Goal: Task Accomplishment & Management: Manage account settings

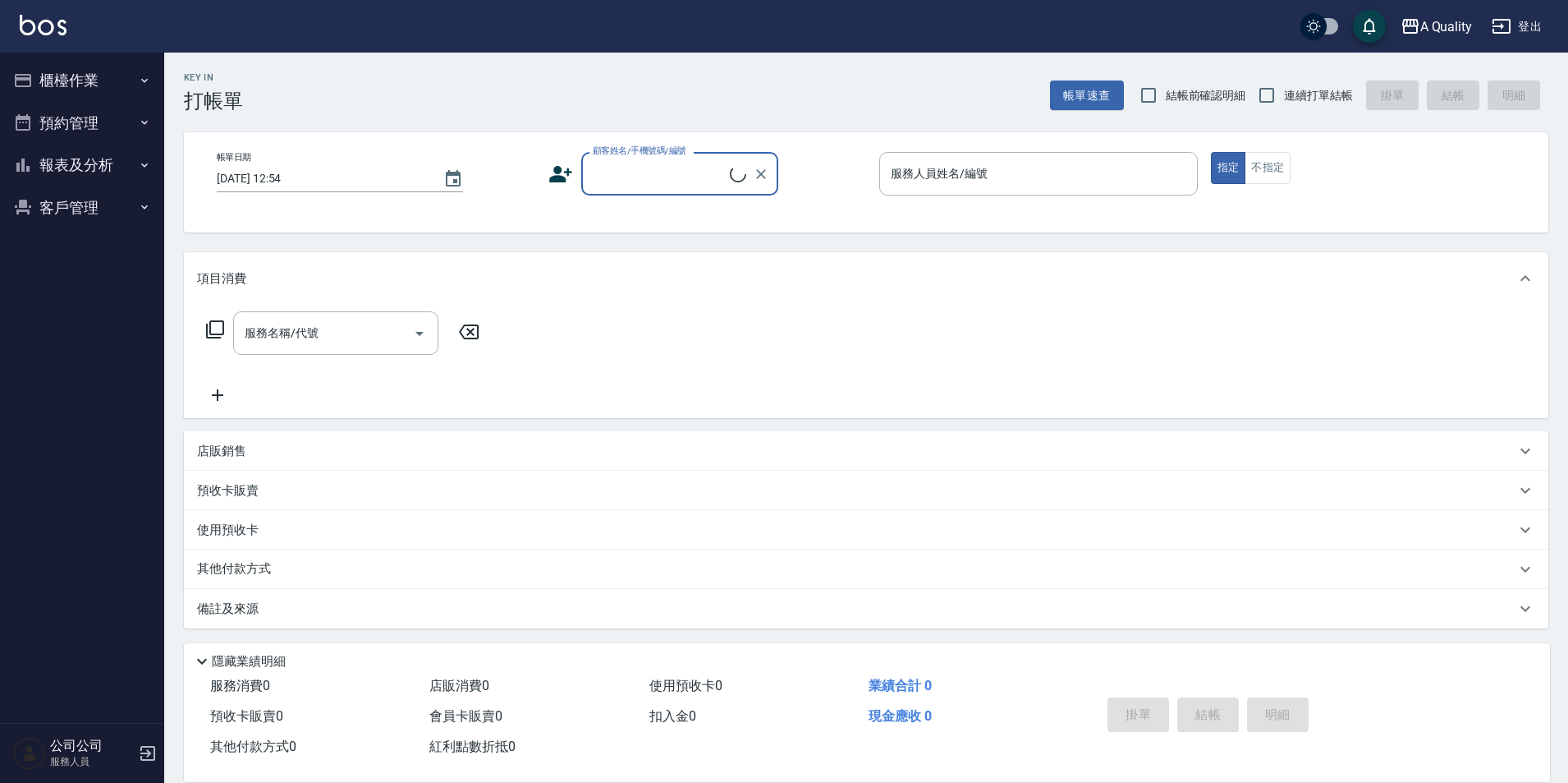
click at [79, 124] on button "預約管理" at bounding box center [82, 123] width 151 height 42
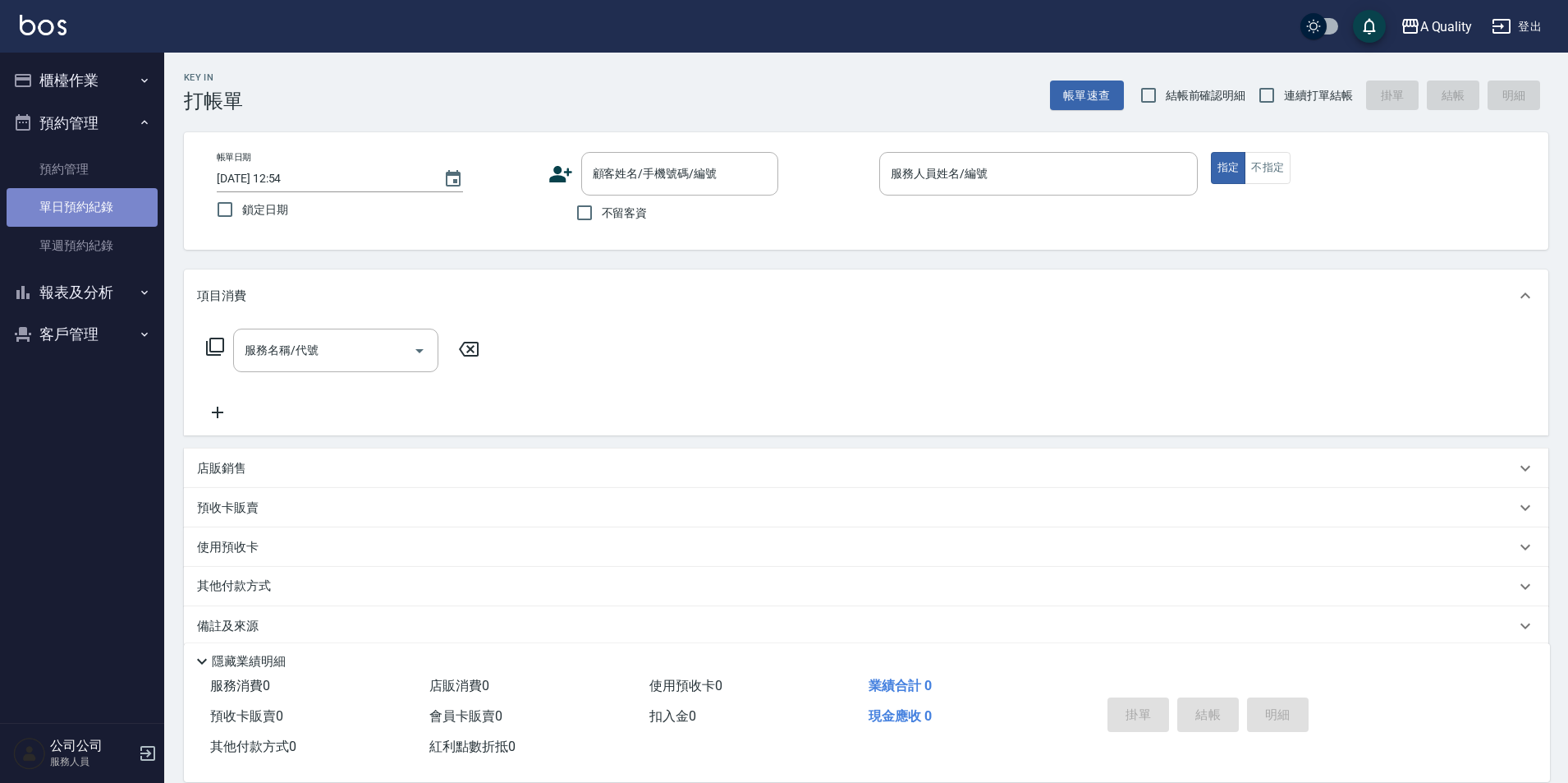
click at [76, 202] on link "單日預約紀錄" at bounding box center [82, 207] width 151 height 38
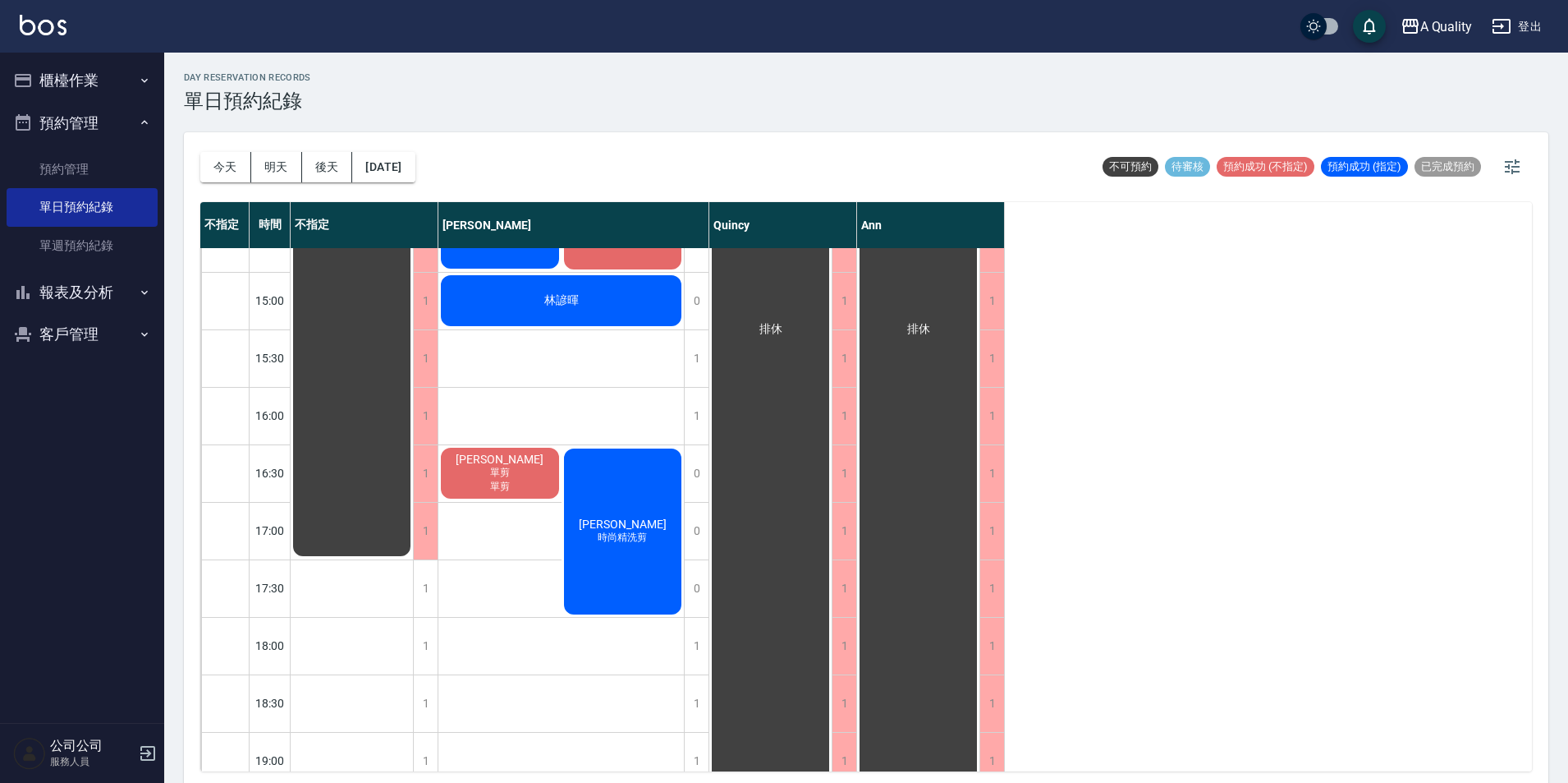
scroll to position [492, 0]
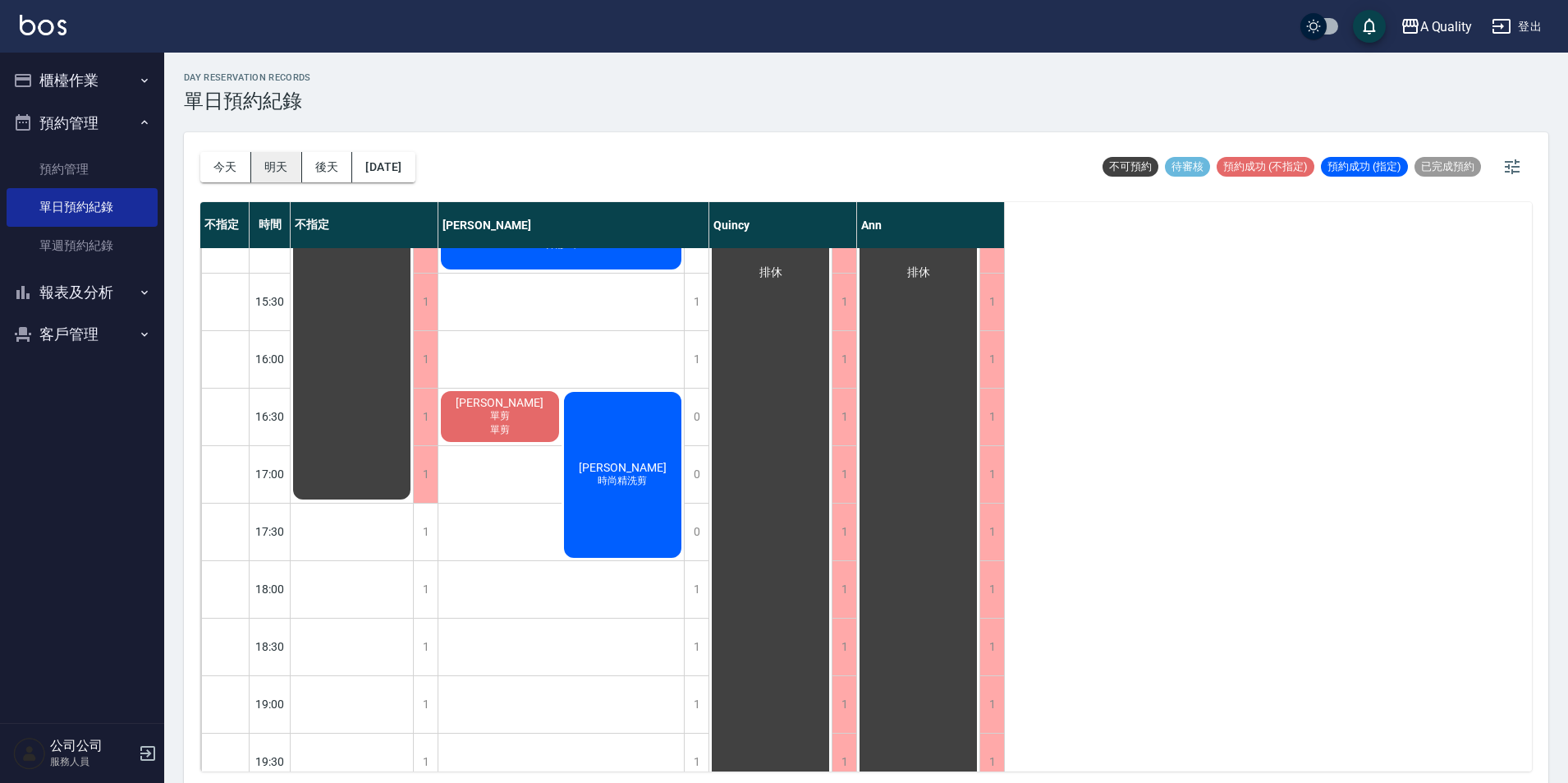
click at [271, 158] on button "明天" at bounding box center [276, 167] width 51 height 30
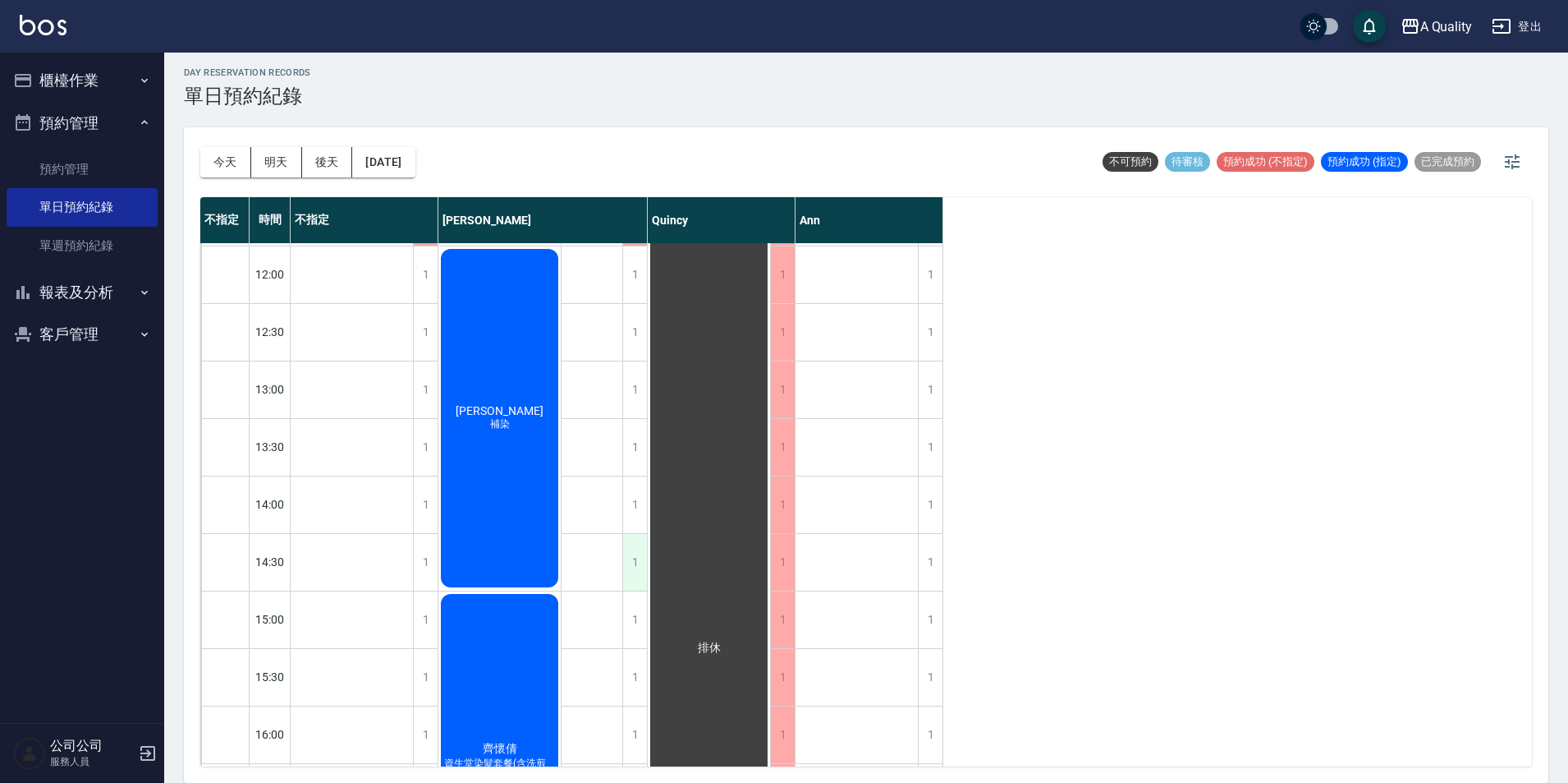
scroll to position [246, 0]
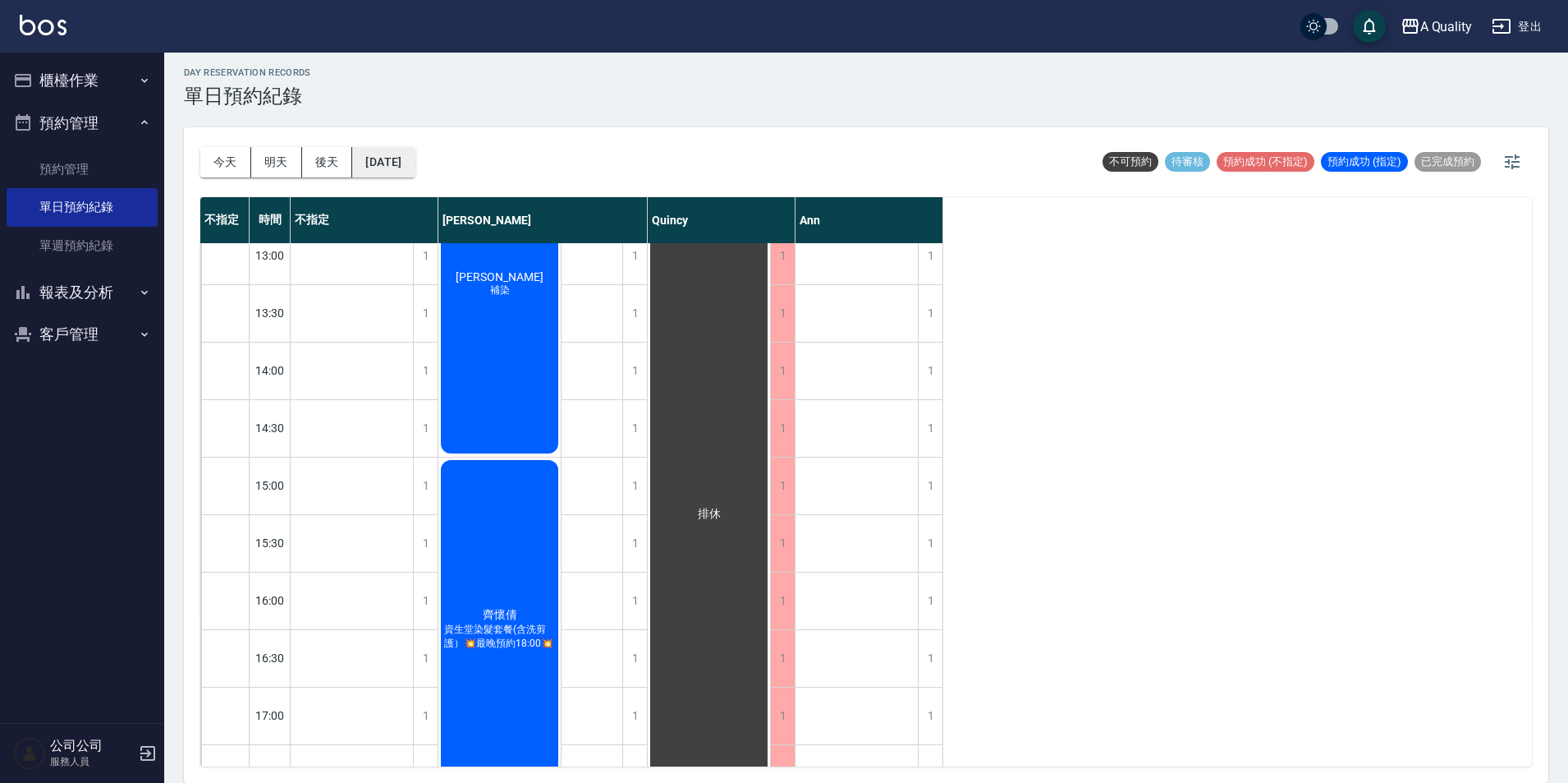
click at [403, 155] on button "2025/09/19" at bounding box center [383, 162] width 62 height 30
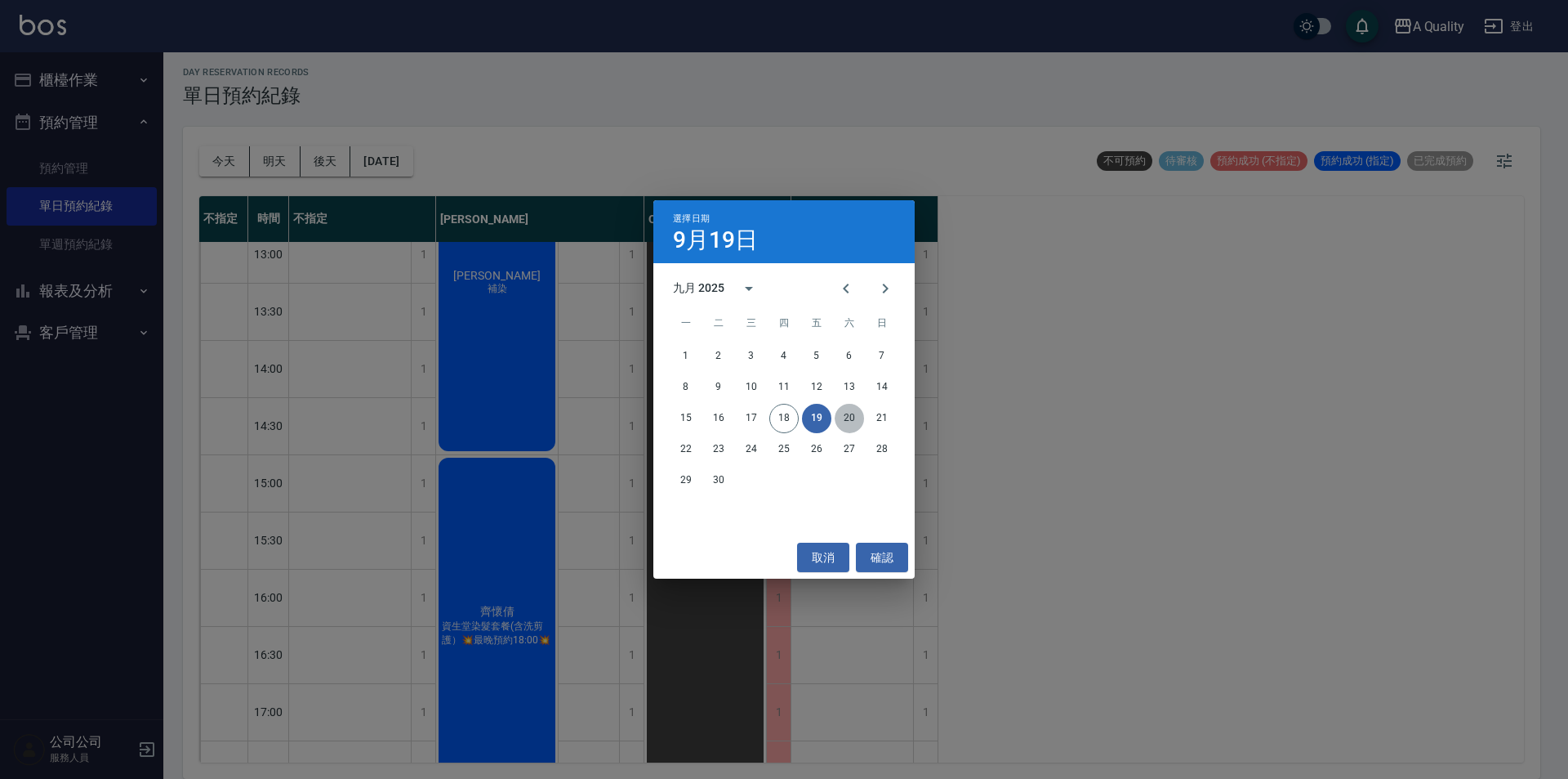
click at [852, 420] on button "20" at bounding box center [849, 418] width 29 height 29
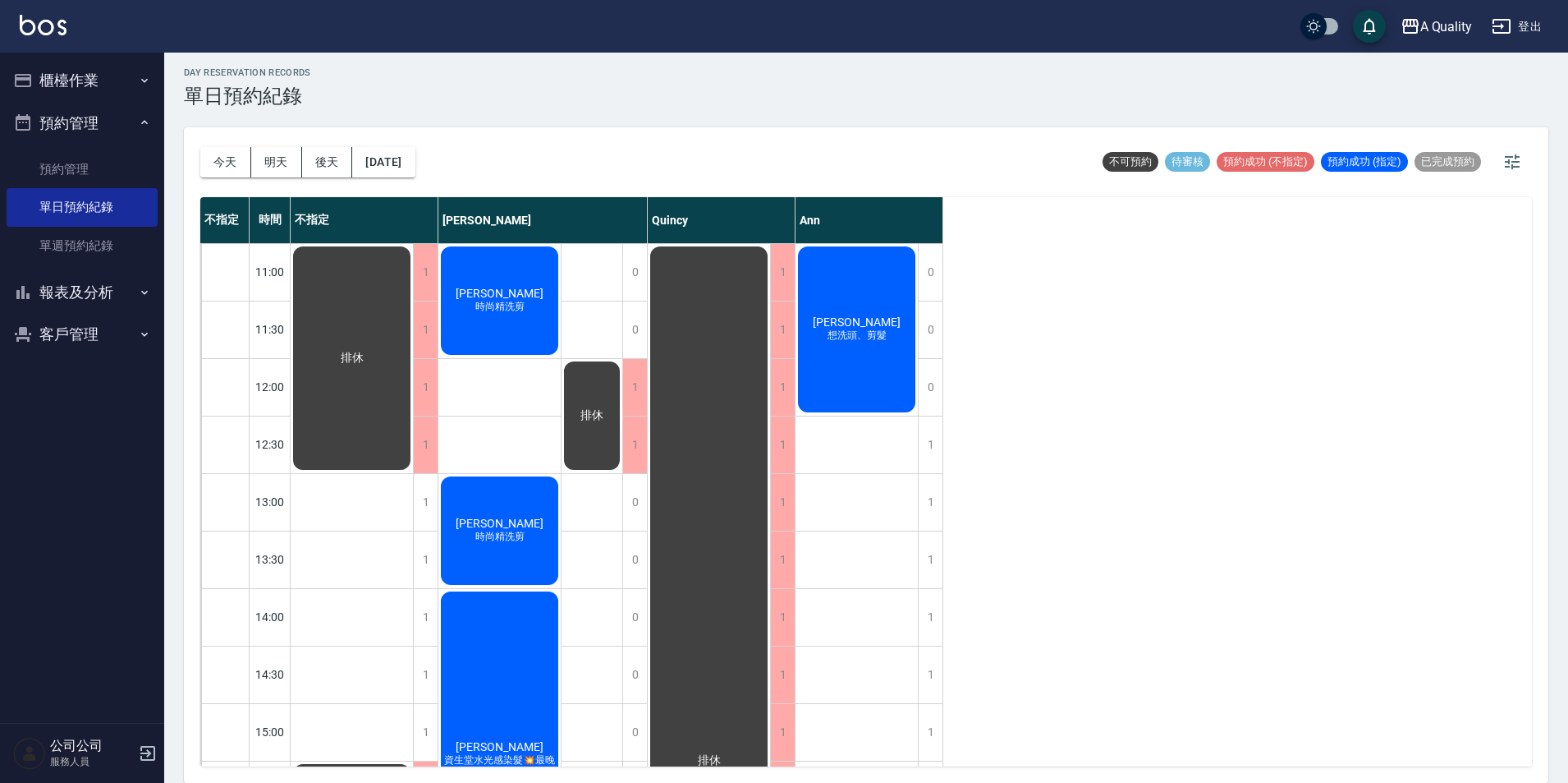
click at [444, 163] on div "今天 明天 後天 2025/09/20 不可預約 待審核 預約成功 (不指定) 預約成功 (指定) 已完成預約" at bounding box center [866, 162] width 1331 height 70
click at [415, 174] on button "2025/09/20" at bounding box center [383, 162] width 62 height 30
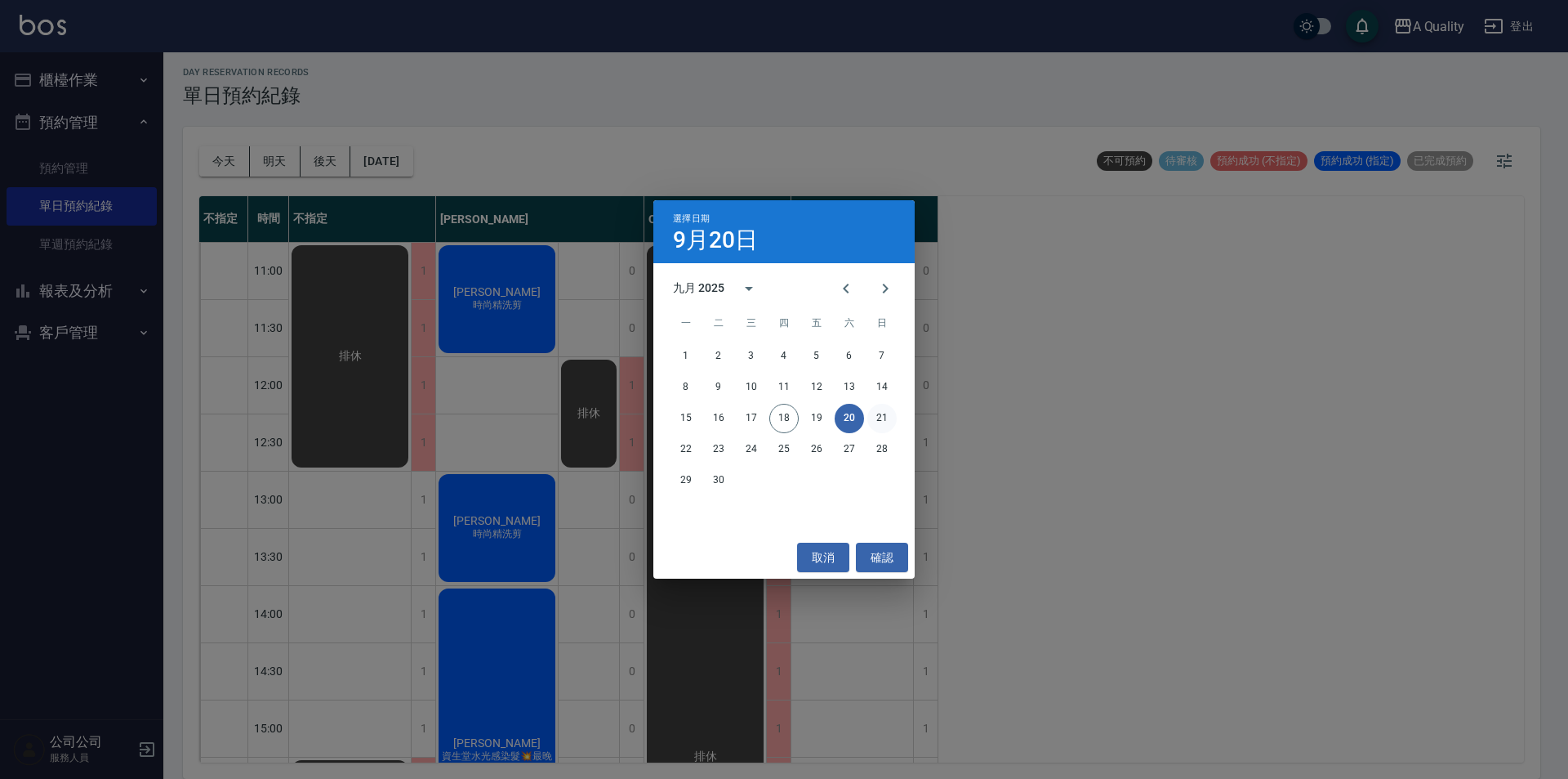
click at [883, 416] on button "21" at bounding box center [881, 418] width 29 height 29
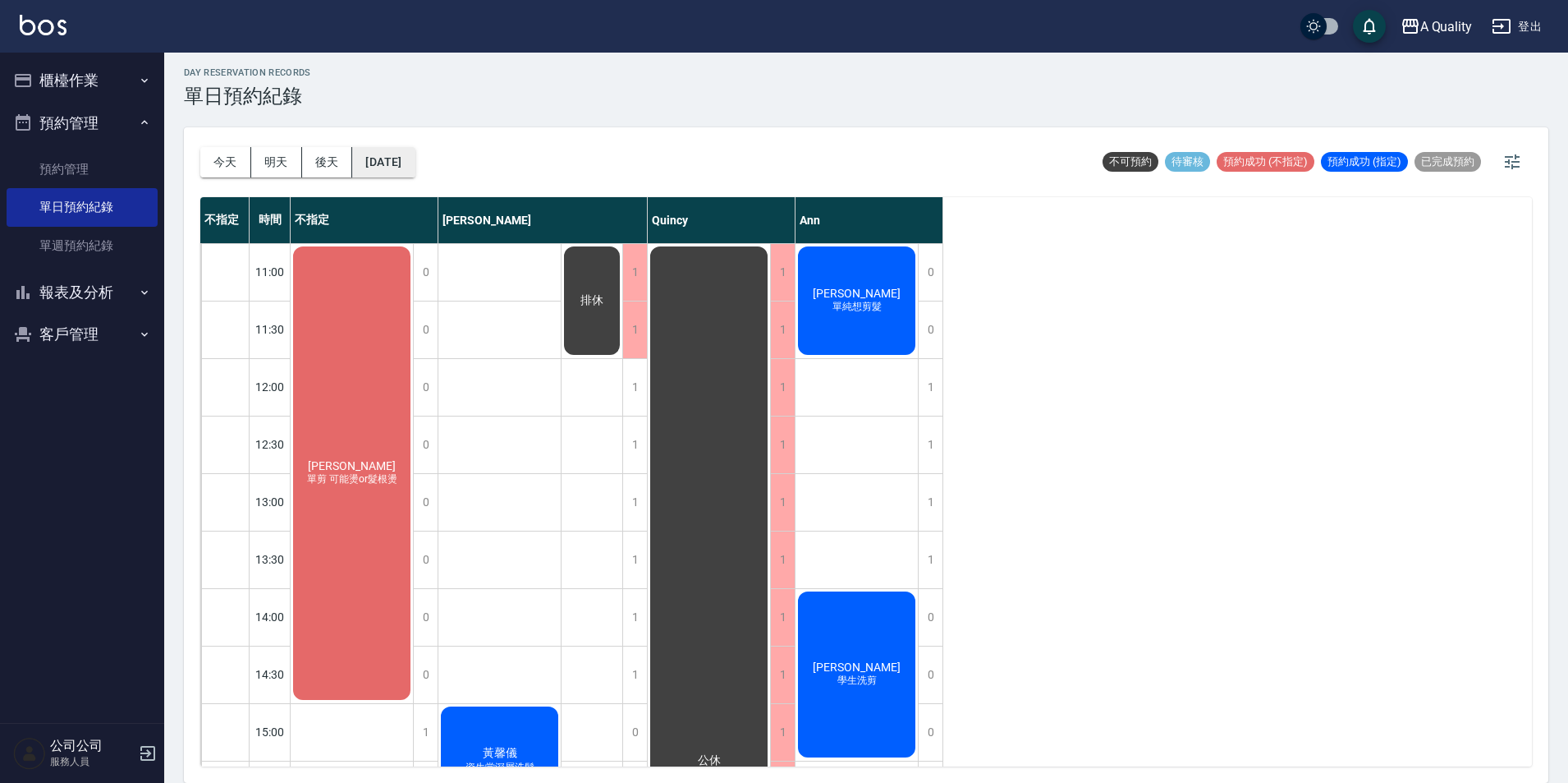
click at [410, 175] on button "2025/09/21" at bounding box center [383, 162] width 62 height 30
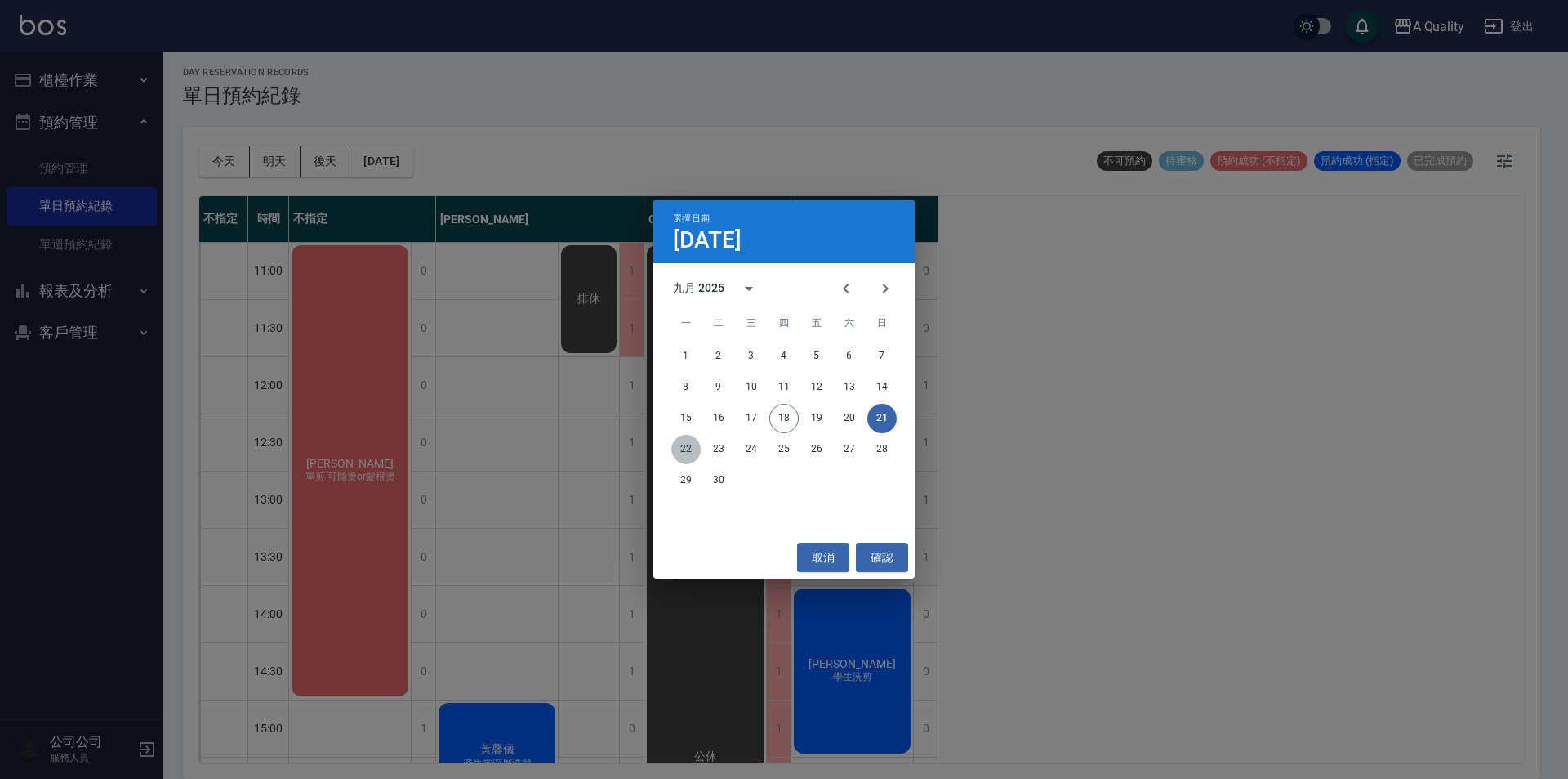
click at [691, 441] on button "22" at bounding box center [686, 449] width 29 height 29
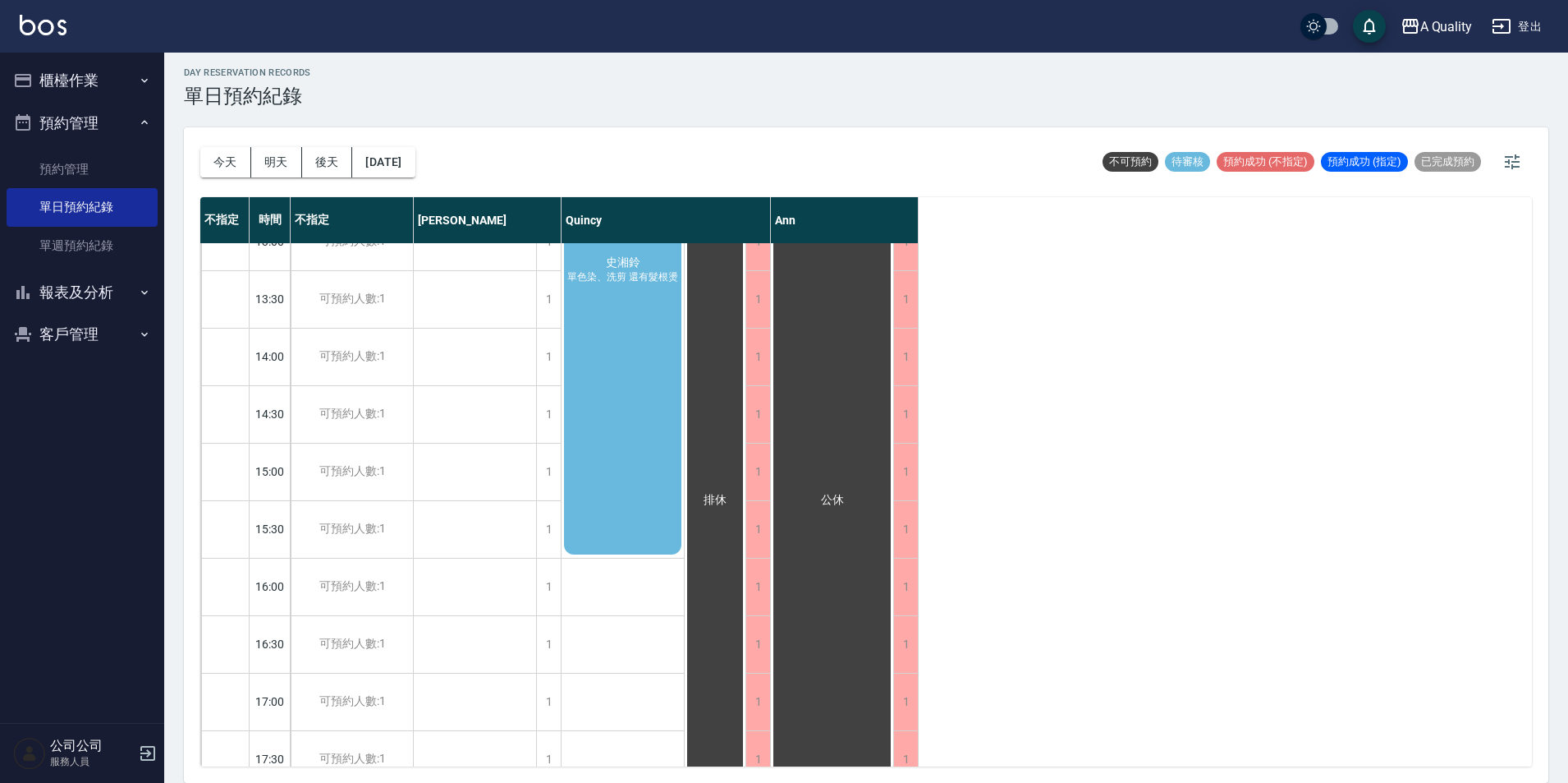
scroll to position [196, 0]
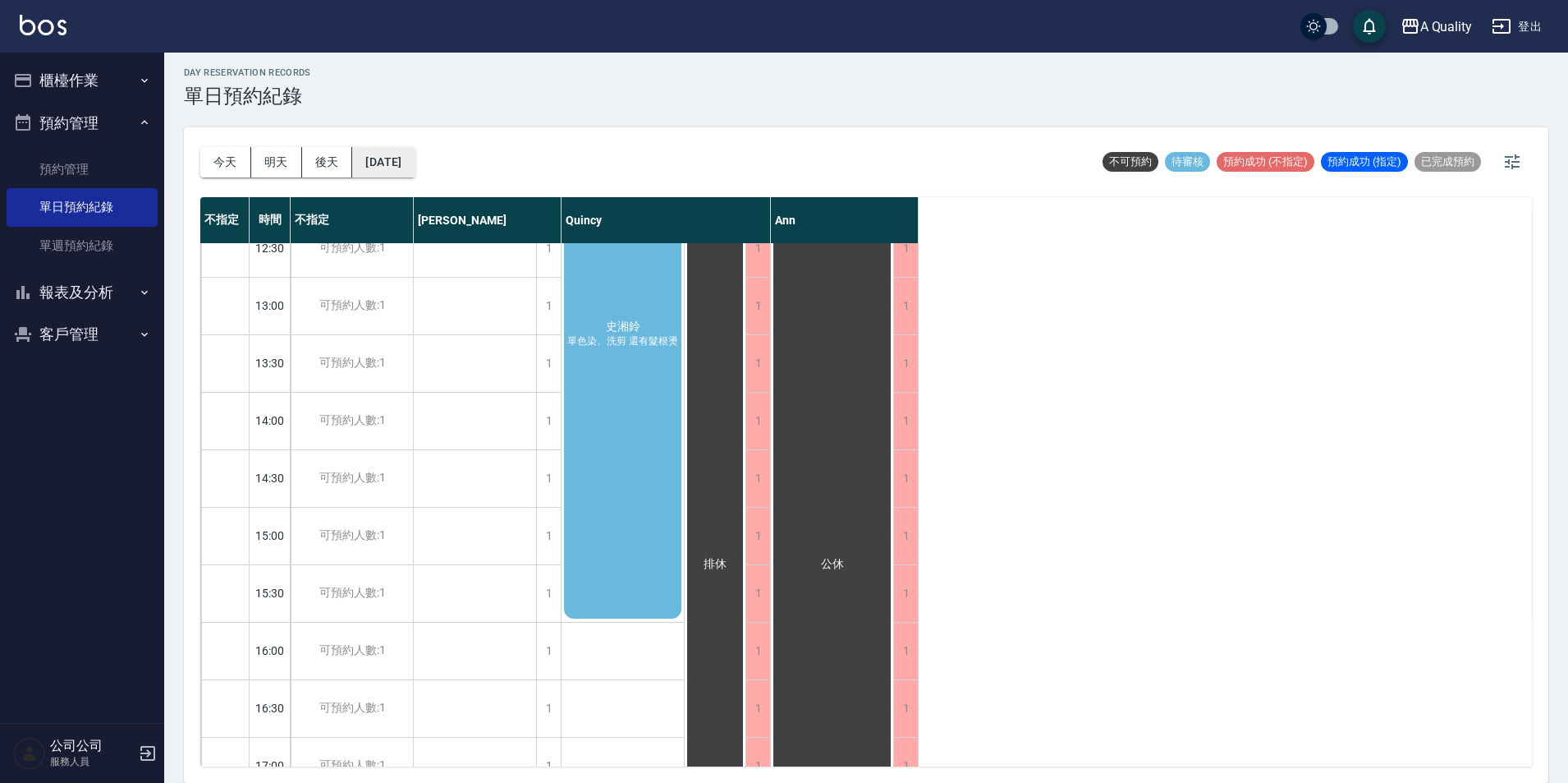
click at [375, 169] on button "2025/09/22" at bounding box center [383, 162] width 62 height 30
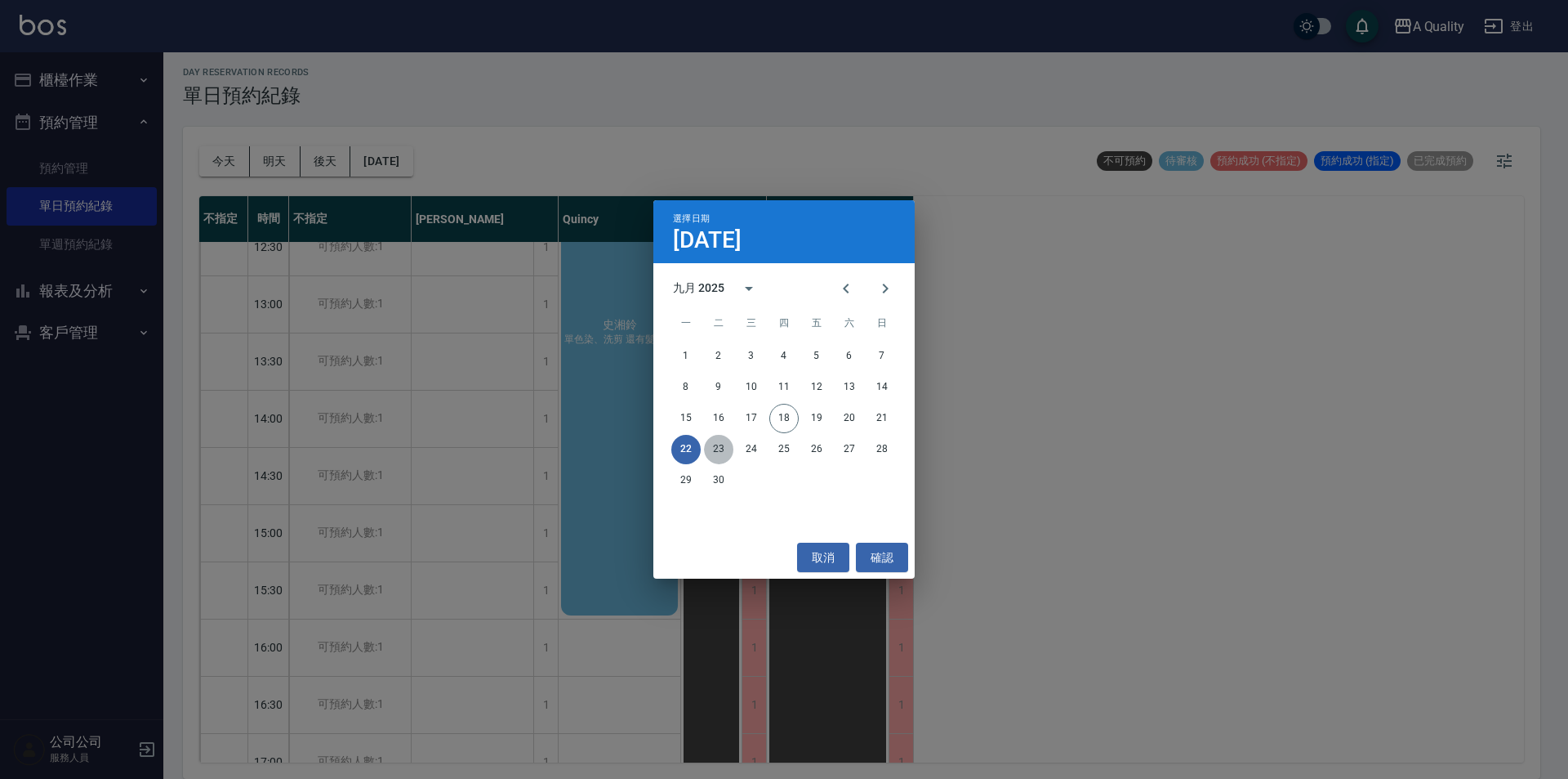
click at [727, 437] on button "23" at bounding box center [718, 449] width 29 height 29
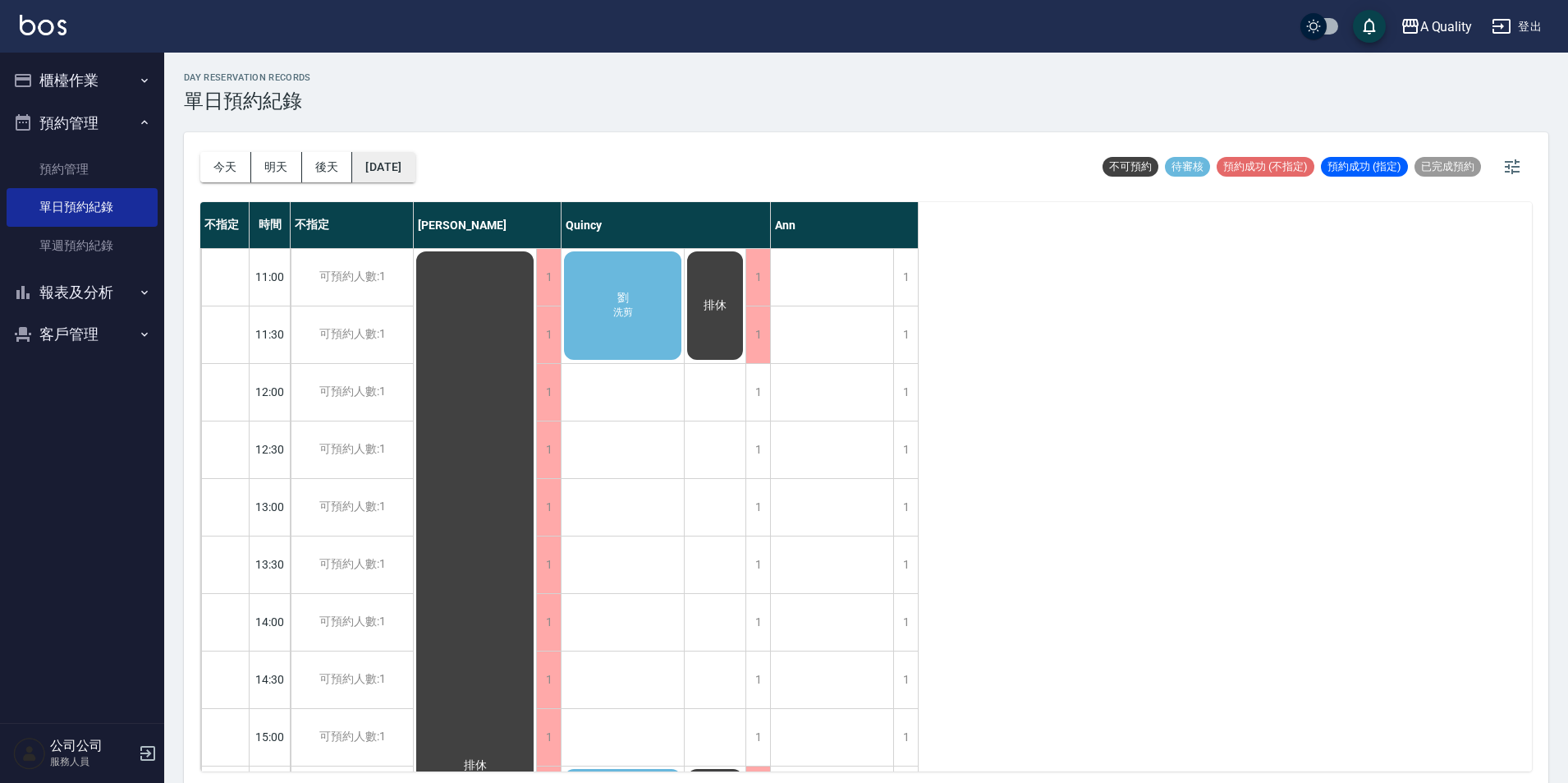
click at [415, 175] on button "2025/09/23" at bounding box center [383, 167] width 62 height 30
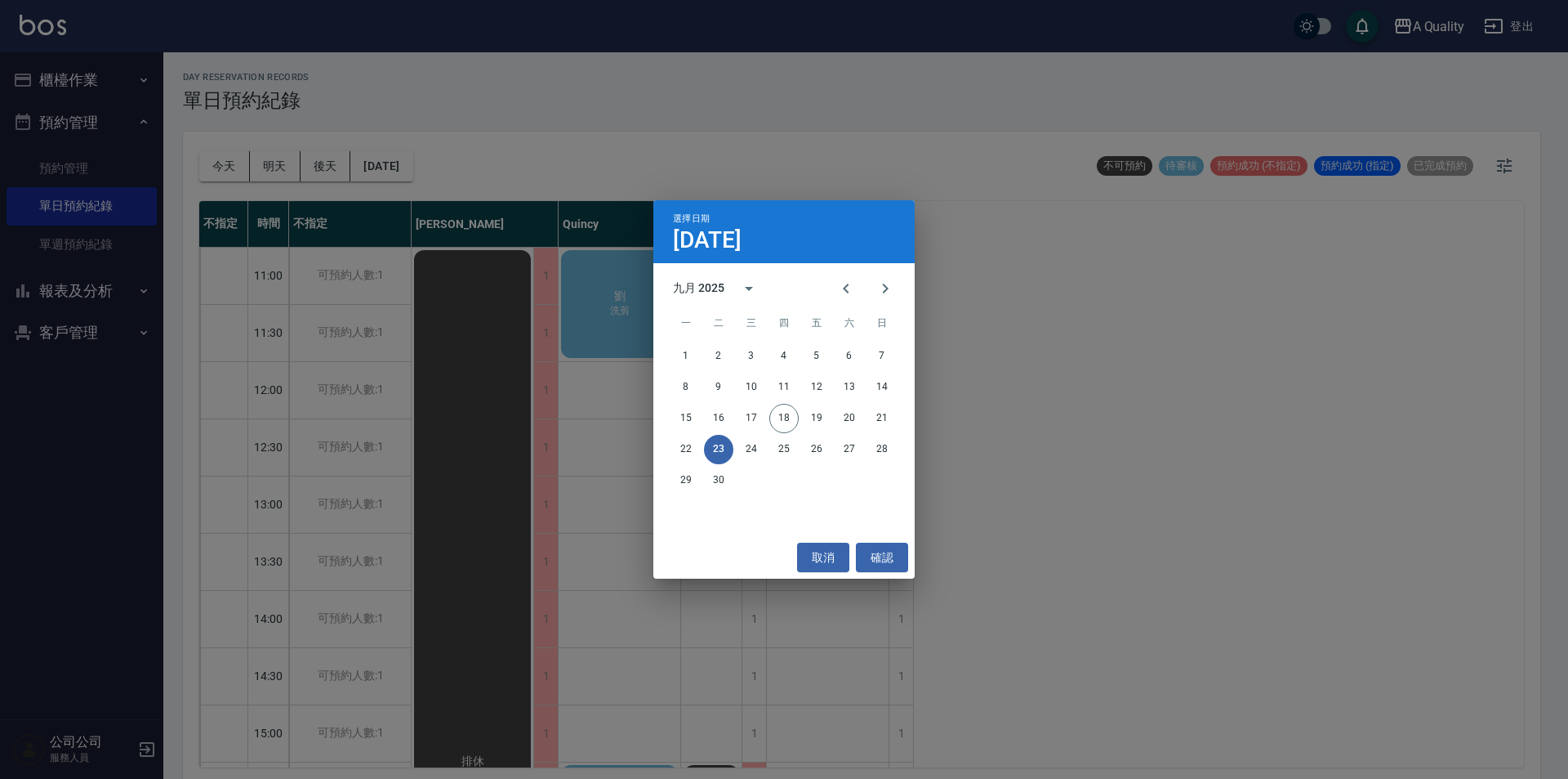
click at [734, 445] on div "22 23 24 25 26 27 28" at bounding box center [784, 449] width 262 height 29
click at [748, 452] on button "24" at bounding box center [751, 449] width 29 height 29
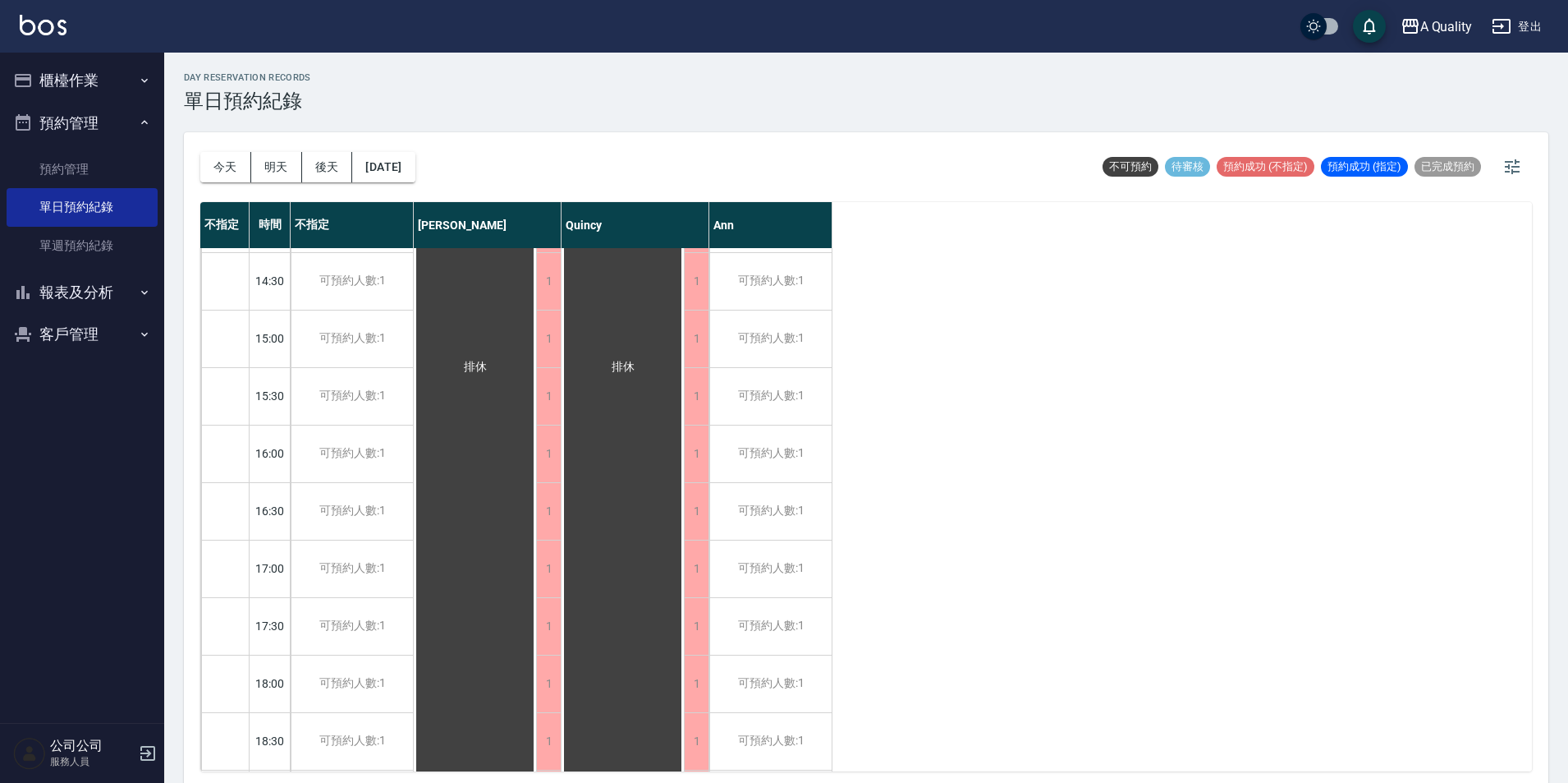
scroll to position [410, 0]
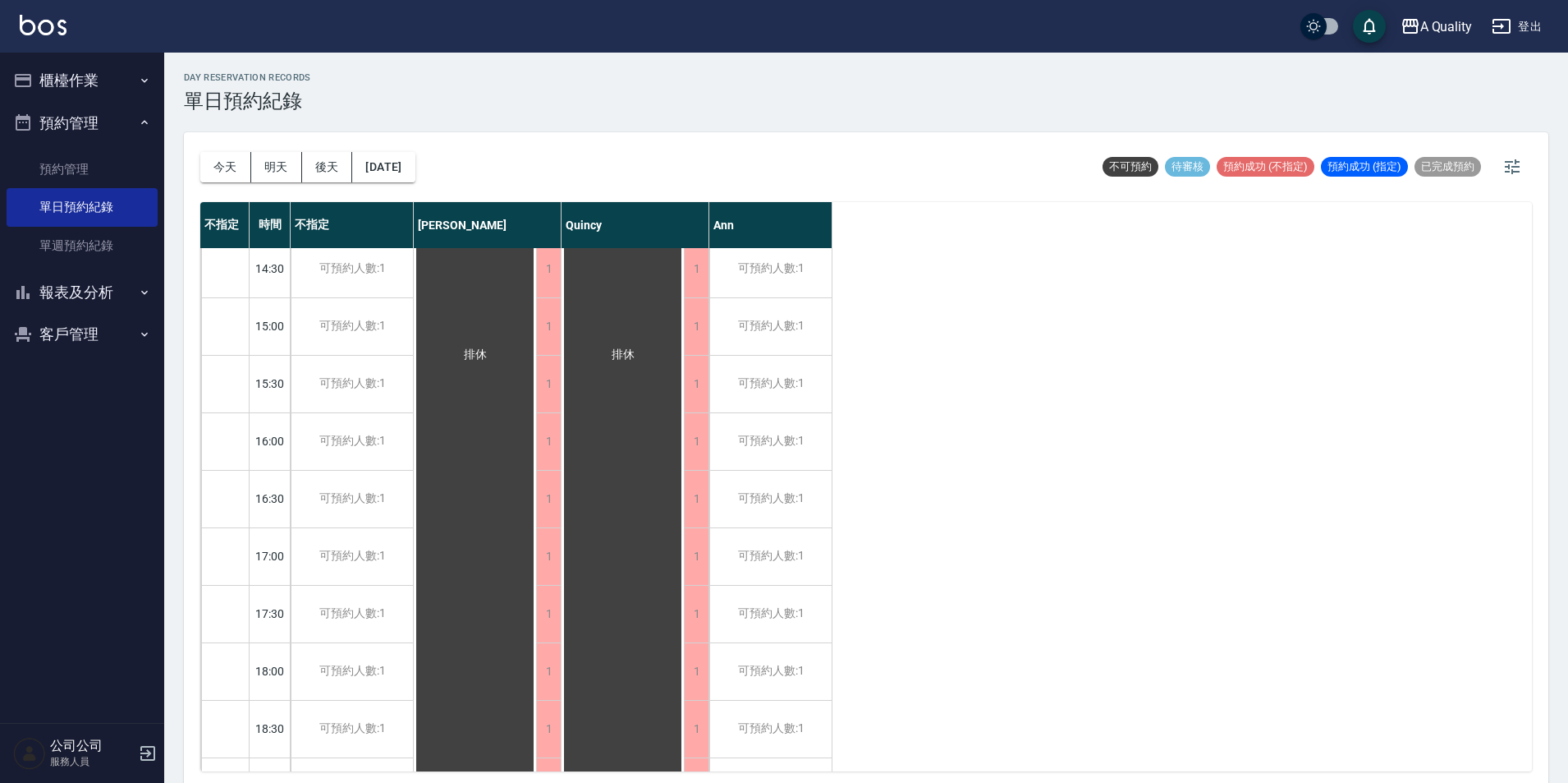
click at [415, 147] on div "今天 明天 後天 2025/09/24" at bounding box center [307, 167] width 215 height 70
click at [409, 159] on button "2025/09/24" at bounding box center [383, 167] width 62 height 30
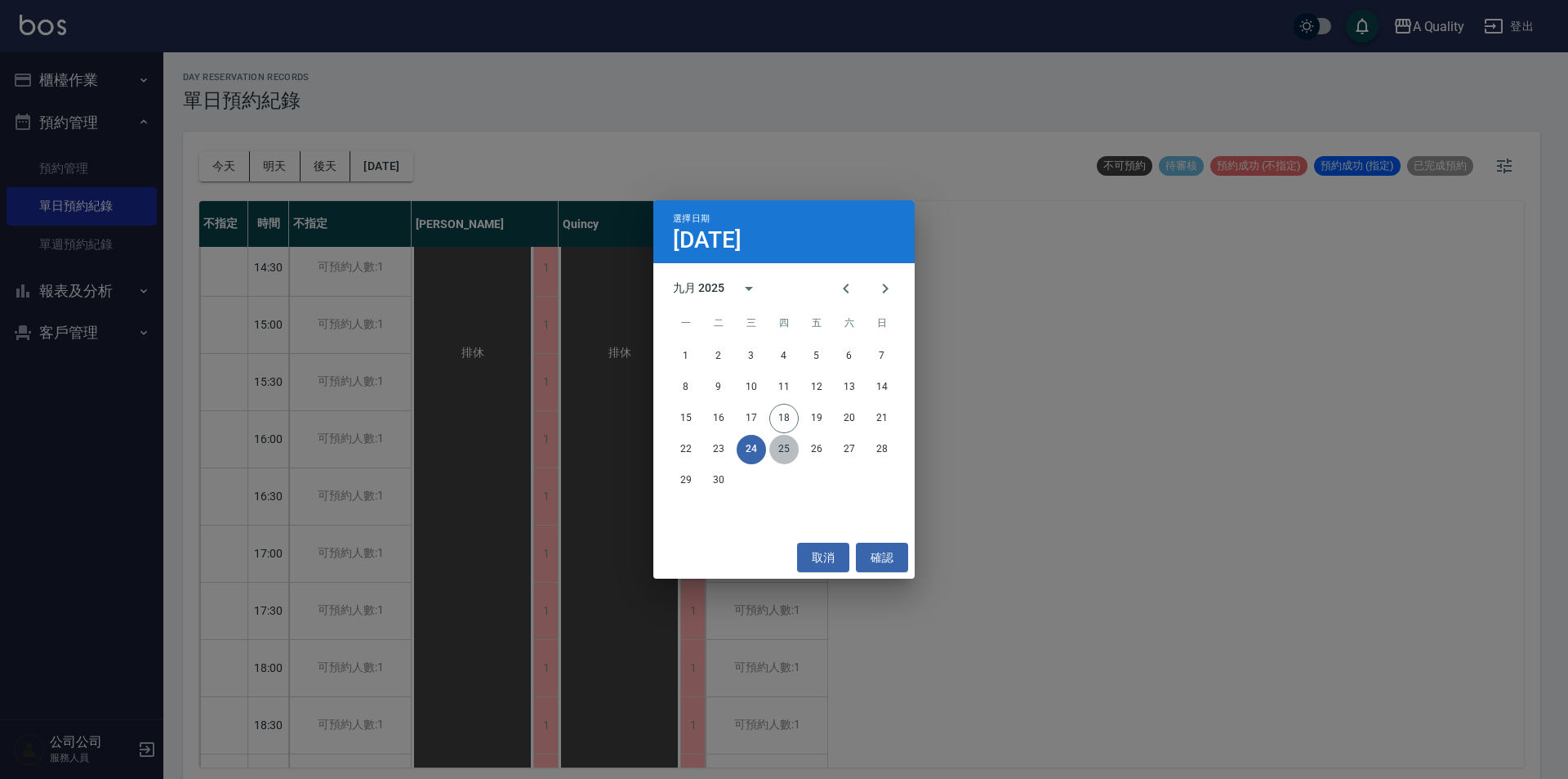
click at [784, 454] on button "25" at bounding box center [784, 449] width 29 height 29
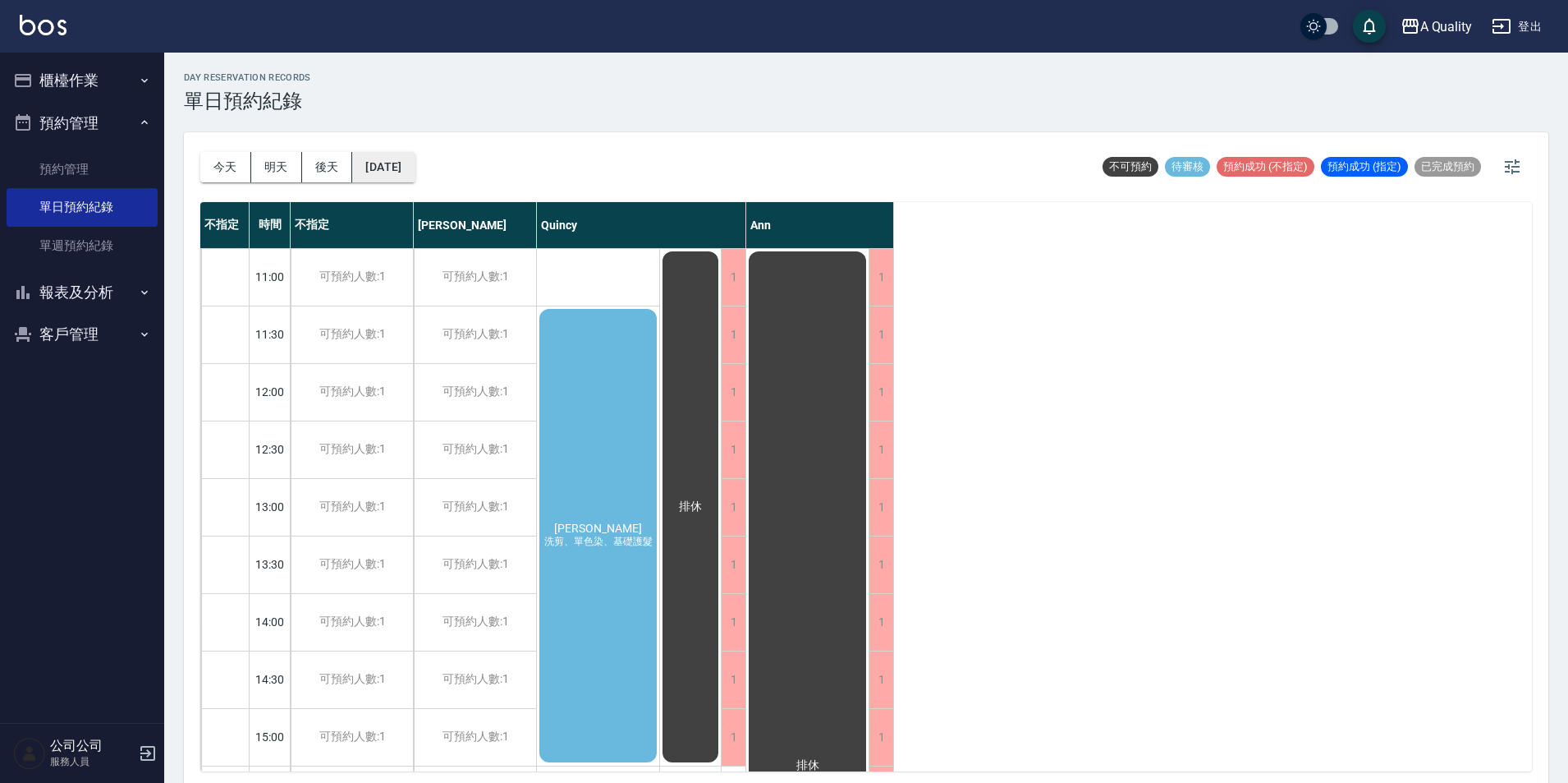
click at [415, 160] on button "2025/09/25" at bounding box center [383, 167] width 62 height 30
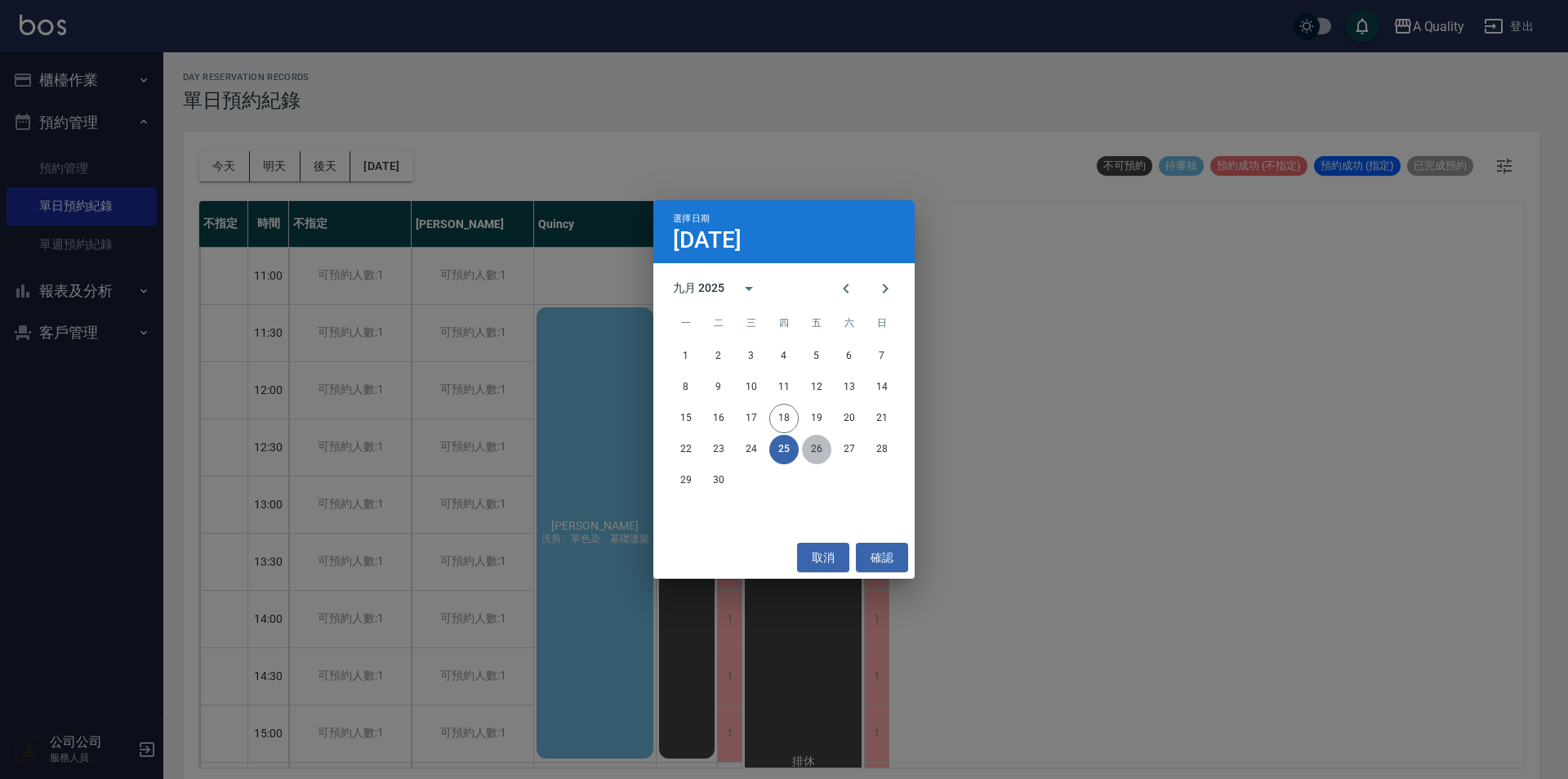
click at [814, 464] on button "26" at bounding box center [816, 449] width 29 height 29
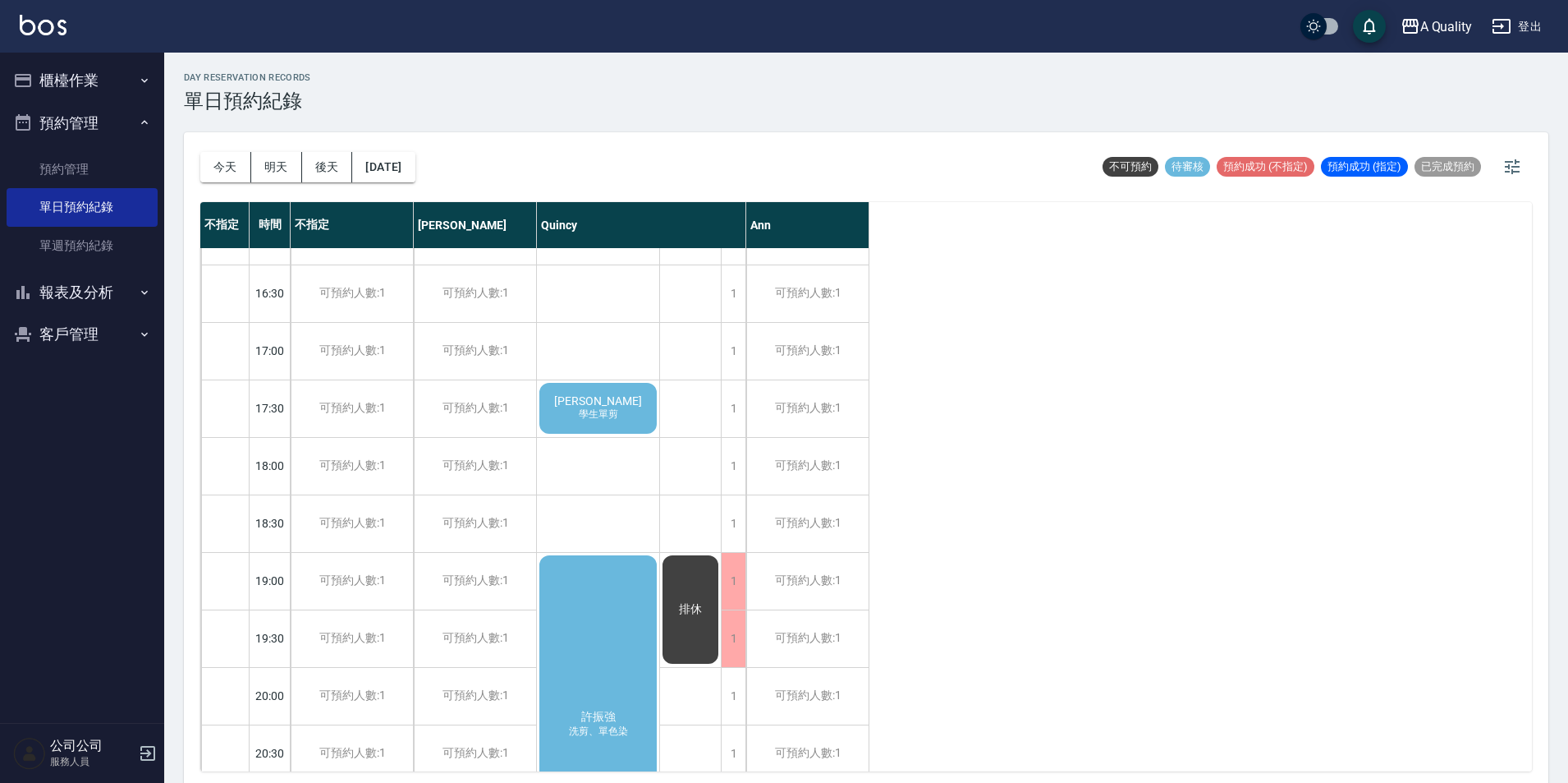
scroll to position [657, 0]
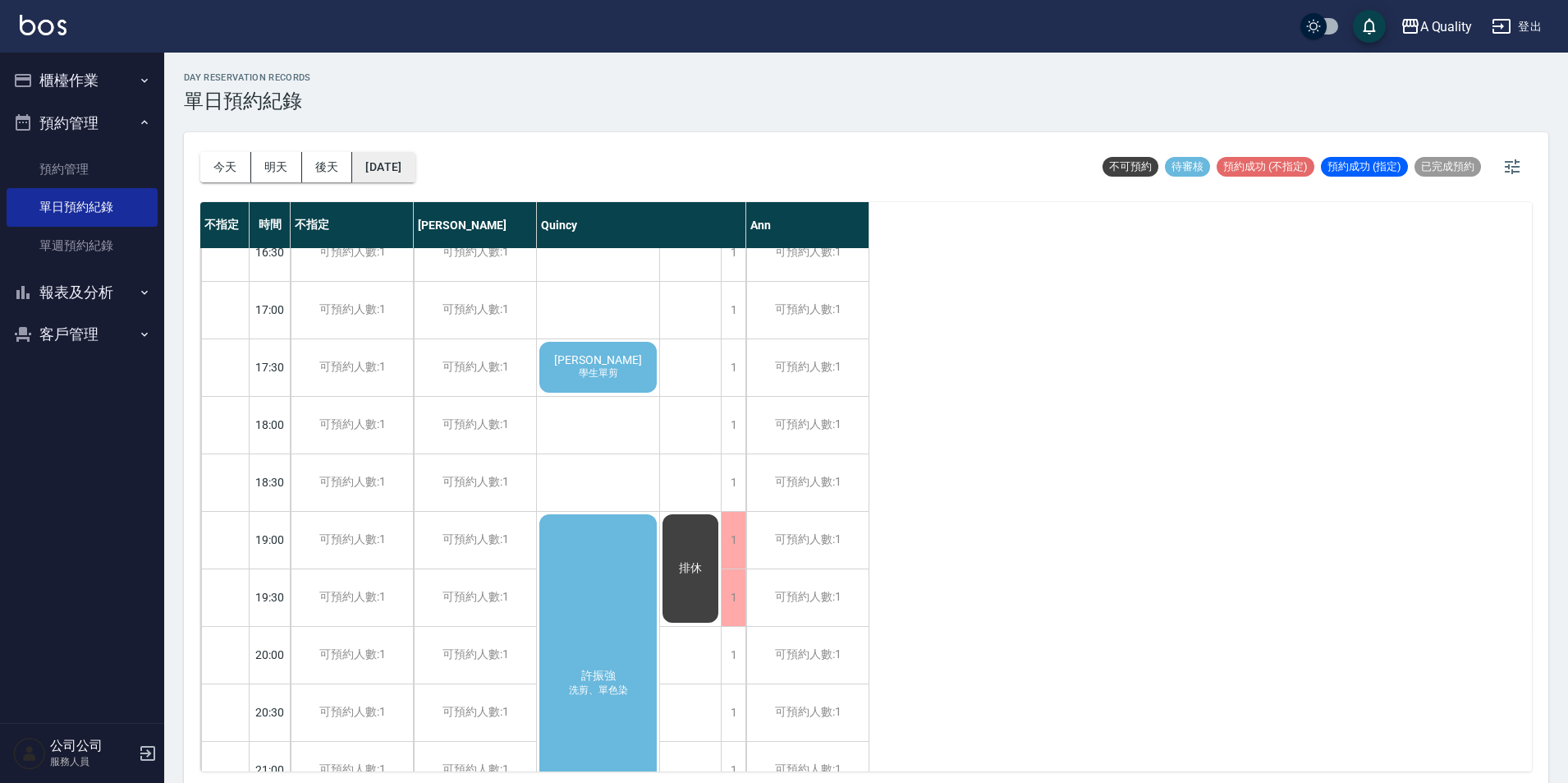
click at [393, 156] on button "2025/09/26" at bounding box center [383, 167] width 62 height 30
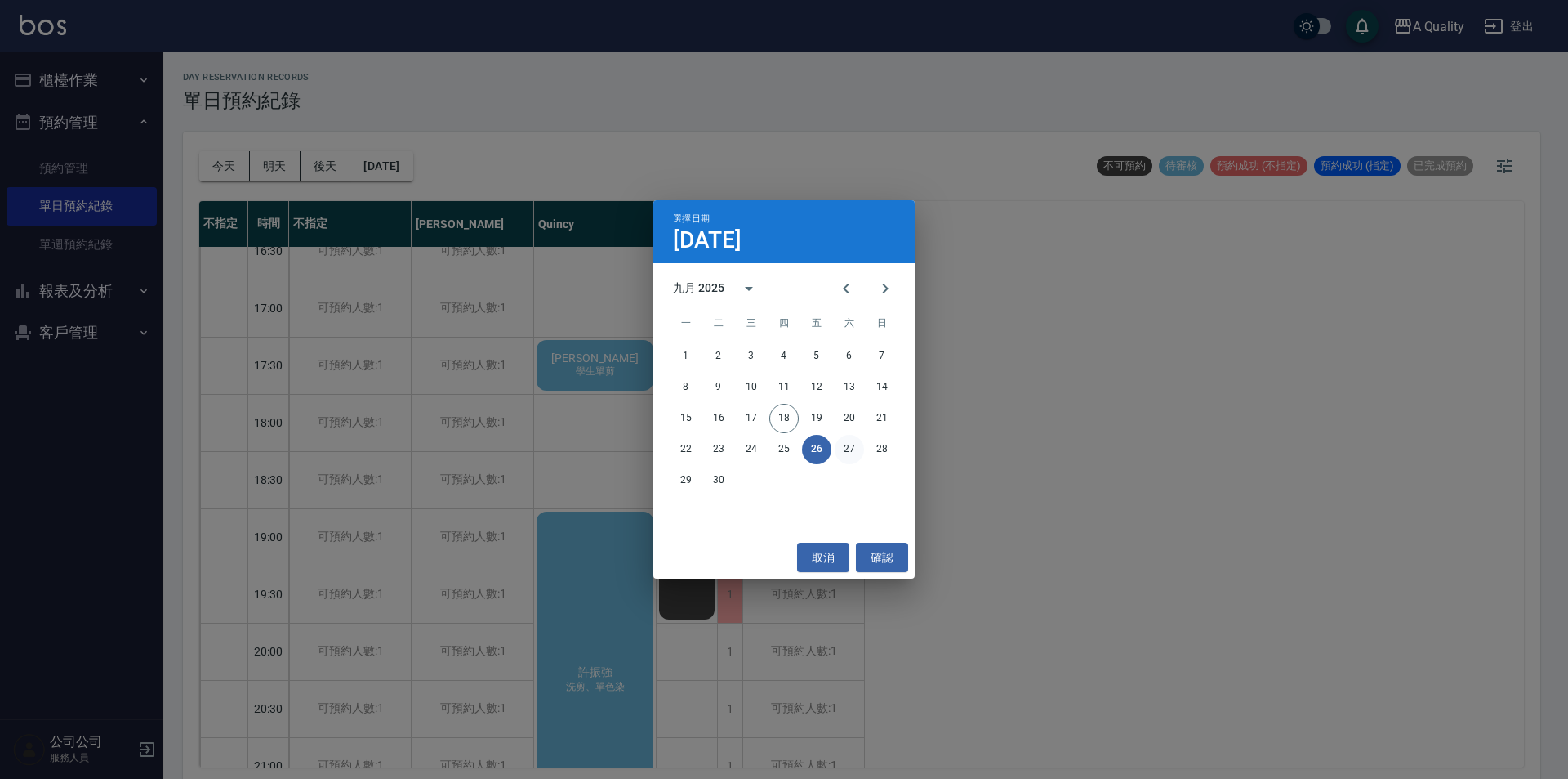
click at [852, 440] on button "27" at bounding box center [849, 449] width 29 height 29
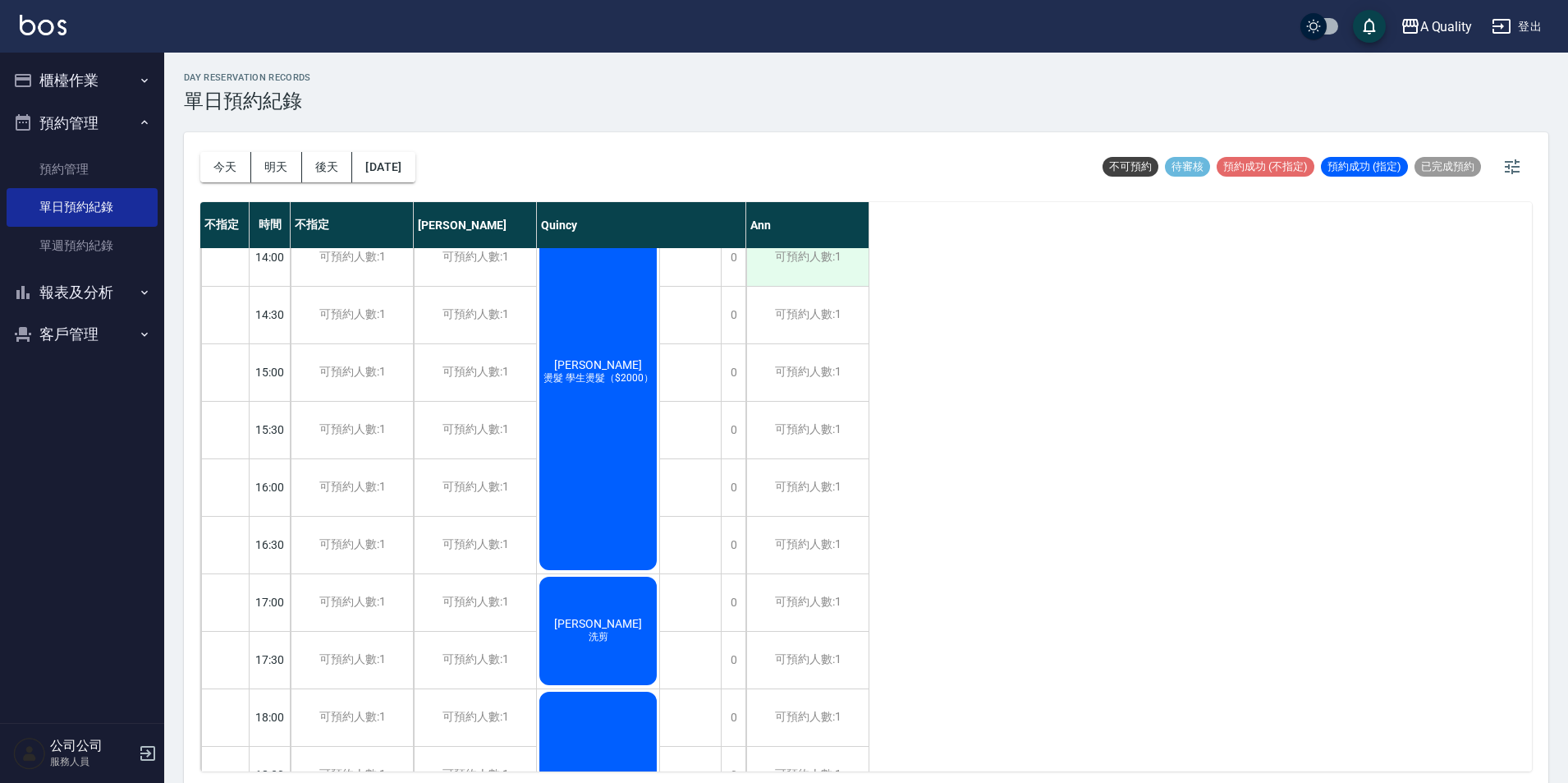
scroll to position [525, 0]
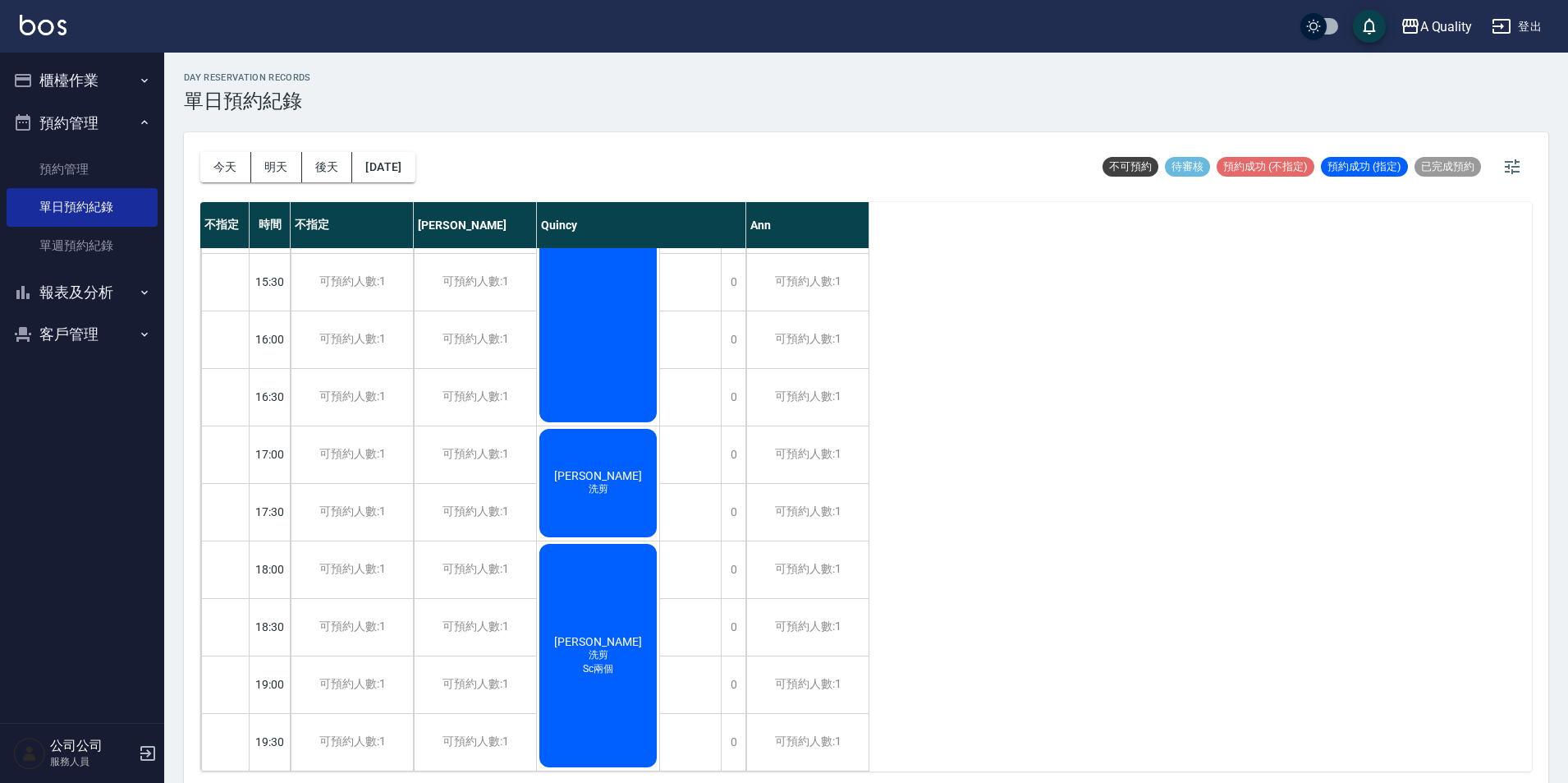
click at [450, 185] on div "今天 明天 後天 2025/09/27 不可預約 待審核 預約成功 (不指定) 預約成功 (指定) 已完成預約" at bounding box center [866, 167] width 1331 height 70
click at [415, 161] on button "2025/09/27" at bounding box center [383, 167] width 62 height 30
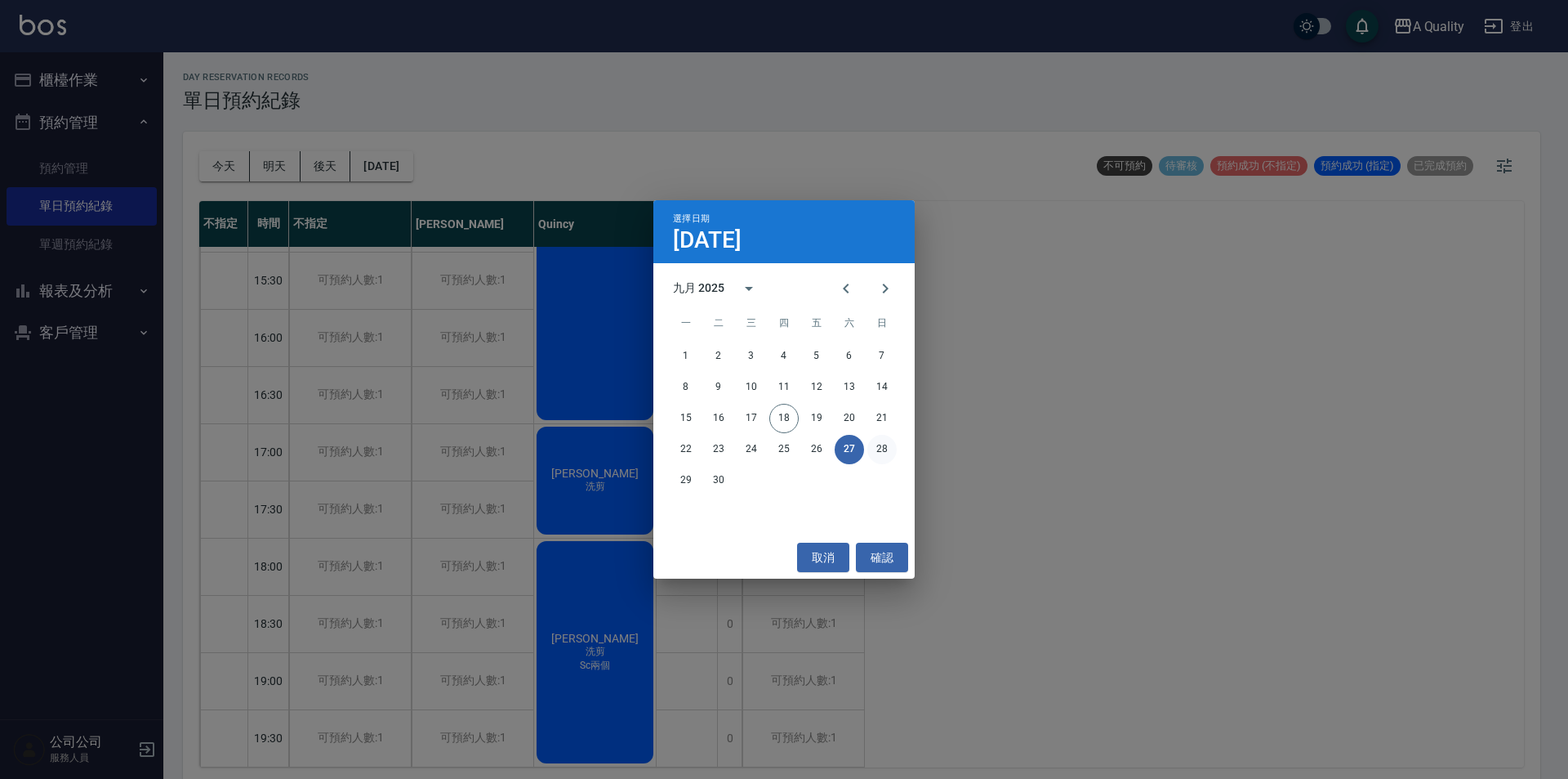
click at [886, 458] on button "28" at bounding box center [881, 449] width 29 height 29
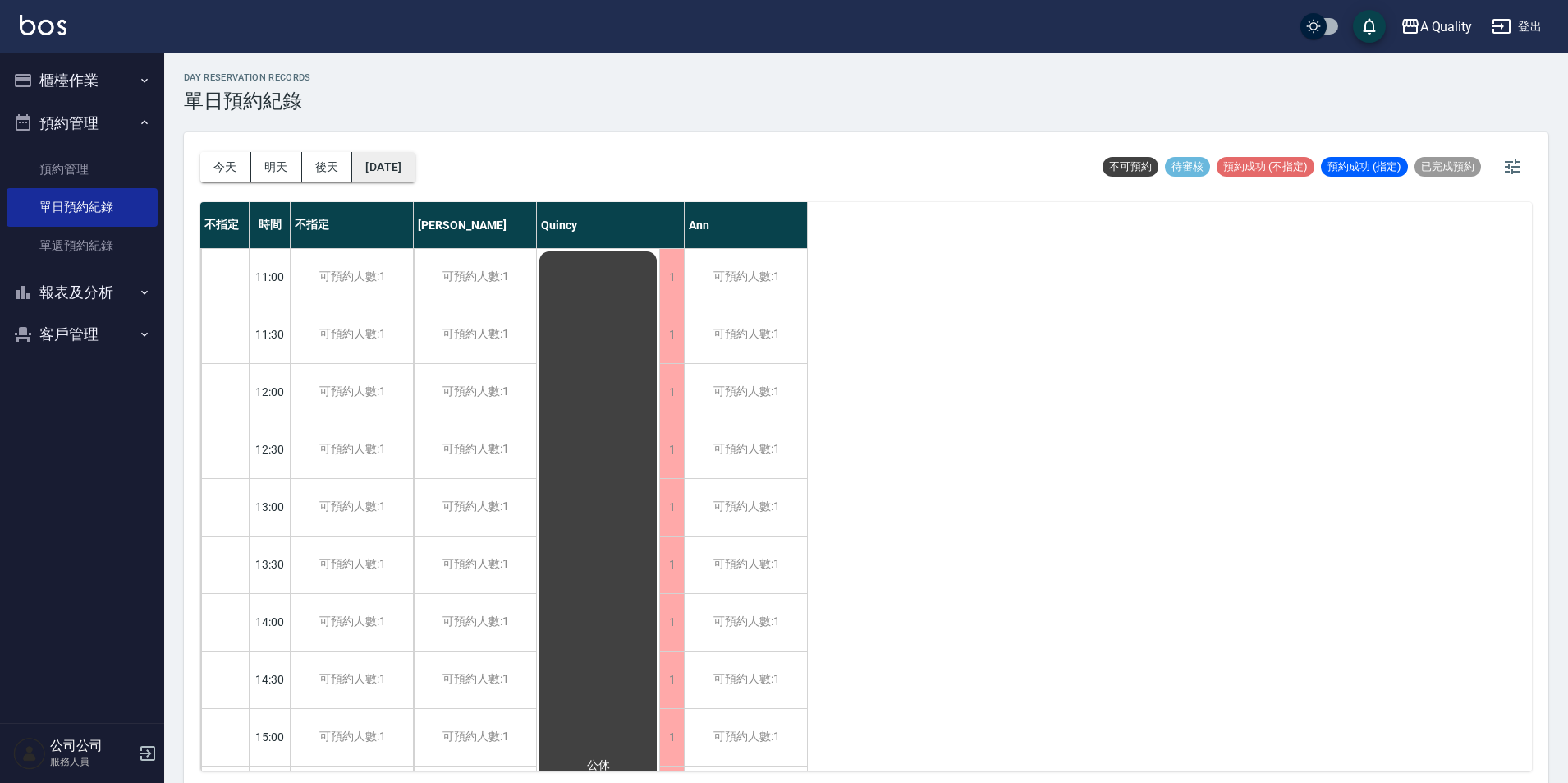
click at [403, 175] on button "2025/09/28" at bounding box center [383, 167] width 62 height 30
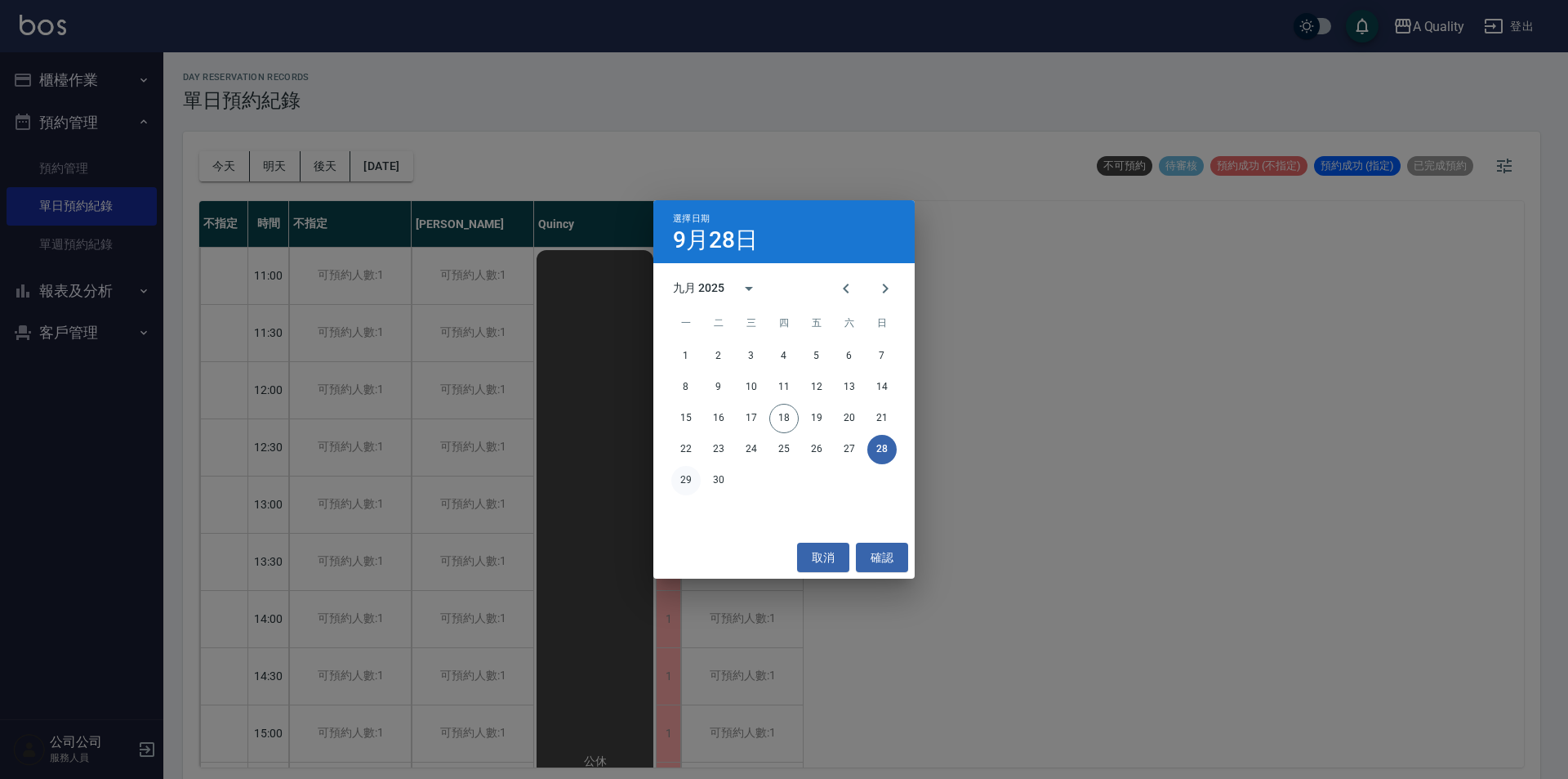
click at [695, 469] on button "29" at bounding box center [686, 480] width 29 height 29
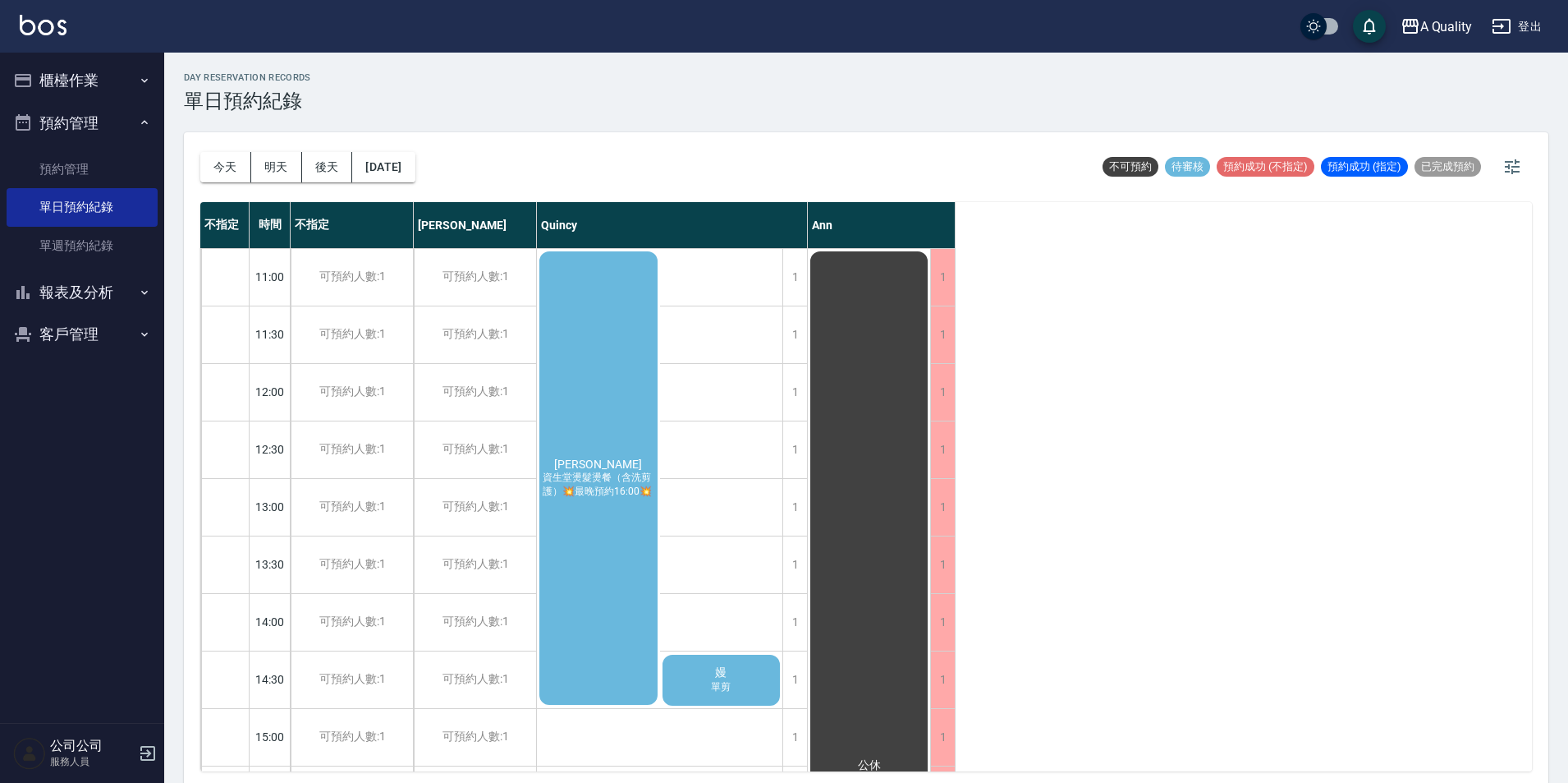
click at [605, 454] on div "張芬華 資生堂燙髮燙餐（含洗剪護）💥最晚預約16:00💥" at bounding box center [598, 478] width 124 height 458
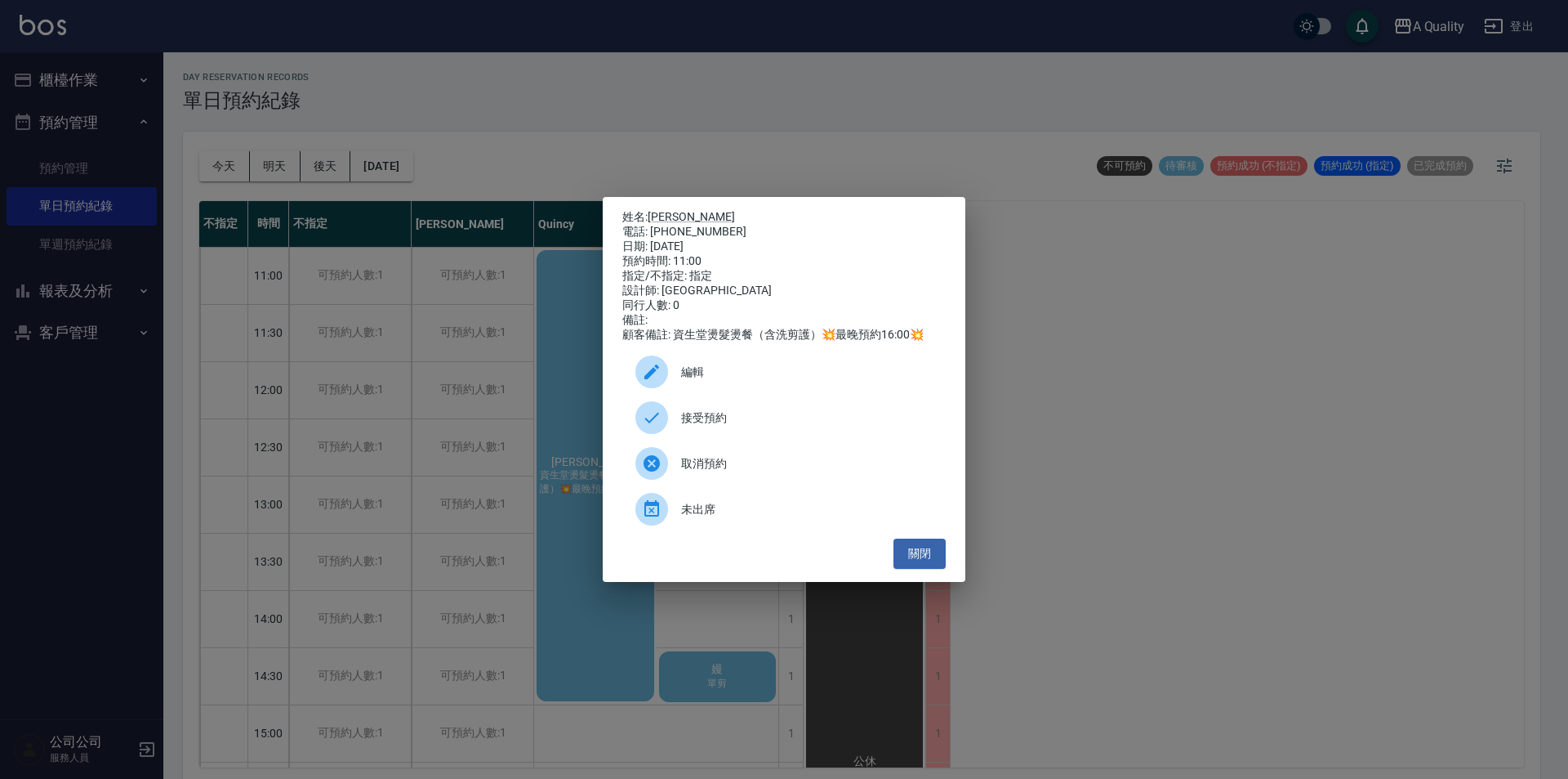
click at [664, 200] on div "姓名: 張芬華 電話: 0918799178 日期: 2025/09/29 預約時間: 11:00 指定/不指定: 指定 設計師: Quincy 同行人數: …" at bounding box center [784, 390] width 362 height 385
click at [665, 210] on link "[PERSON_NAME]" at bounding box center [691, 217] width 87 height 13
click at [934, 556] on button "關閉" at bounding box center [920, 554] width 53 height 30
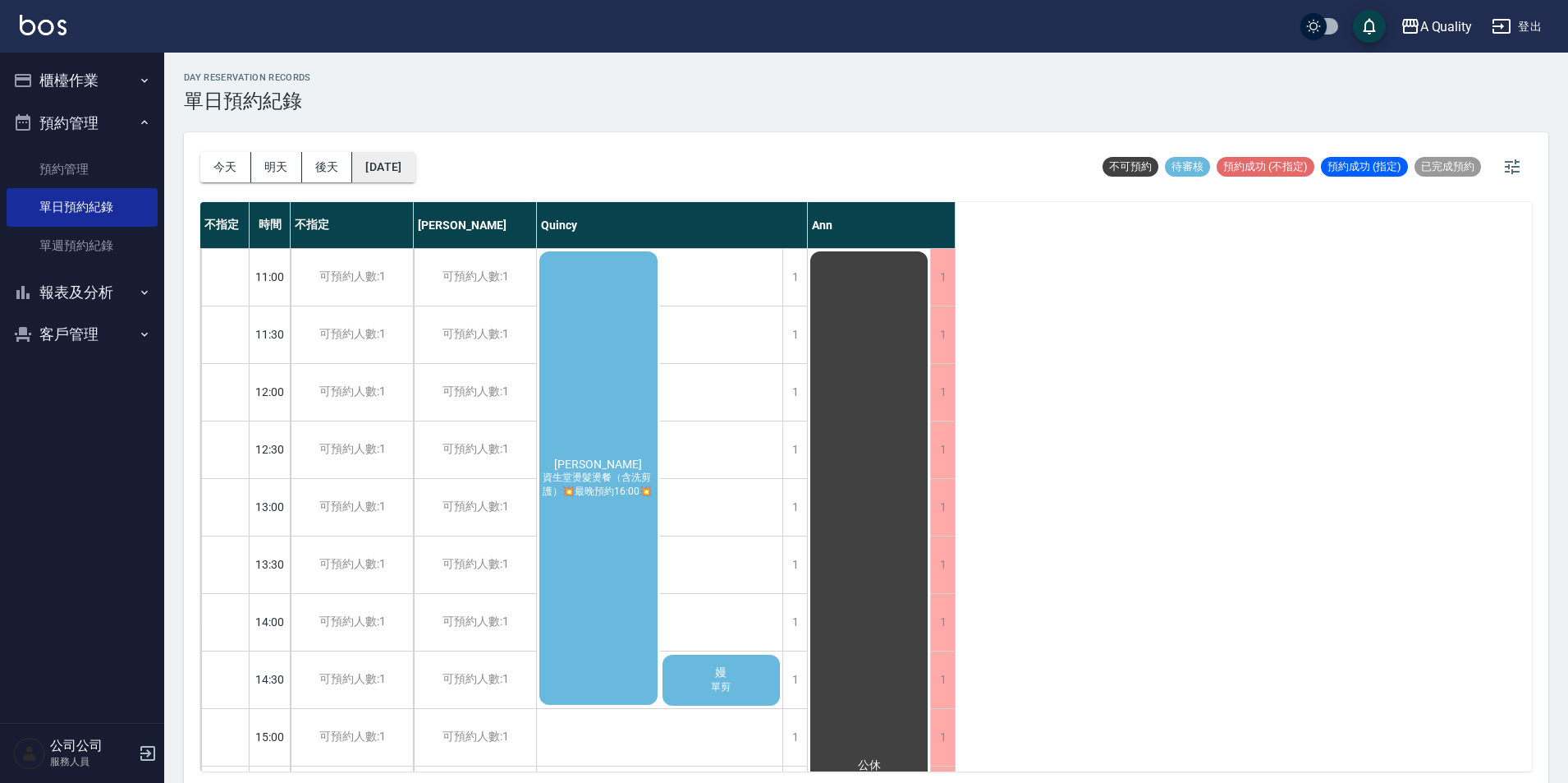
click at [408, 161] on button "2025/09/29" at bounding box center [383, 167] width 62 height 30
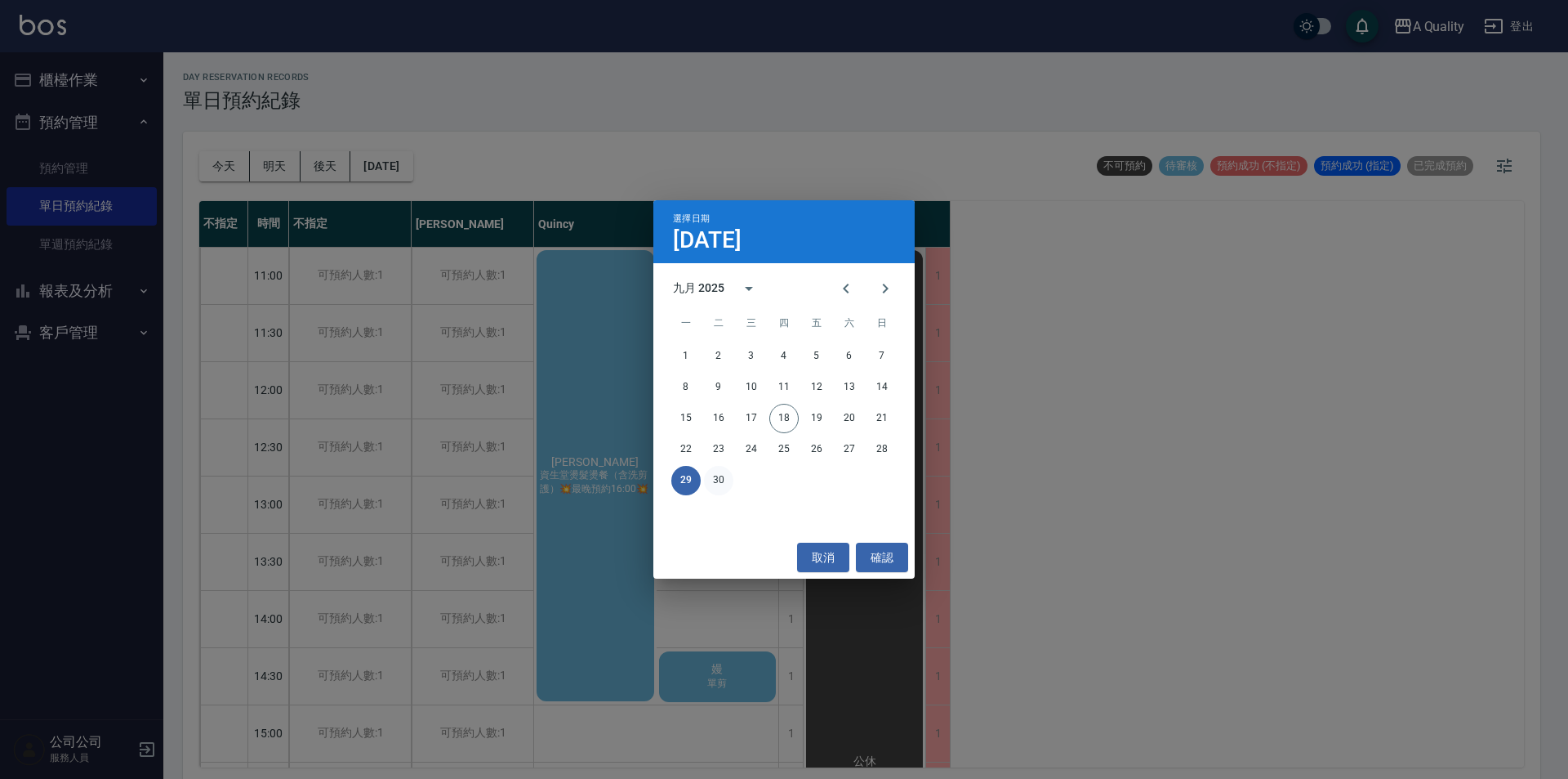
click at [719, 480] on button "30" at bounding box center [718, 480] width 29 height 29
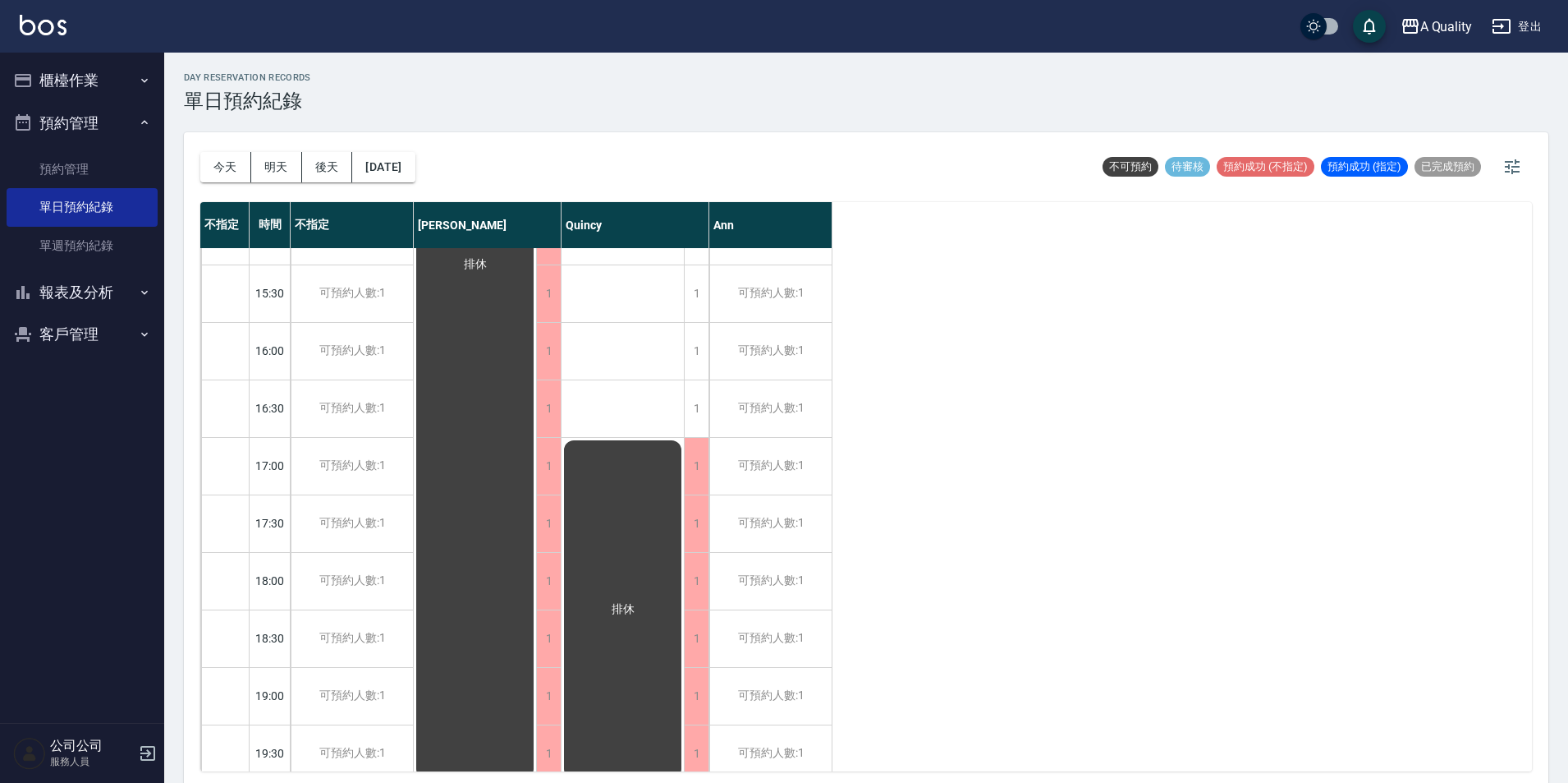
scroll to position [525, 0]
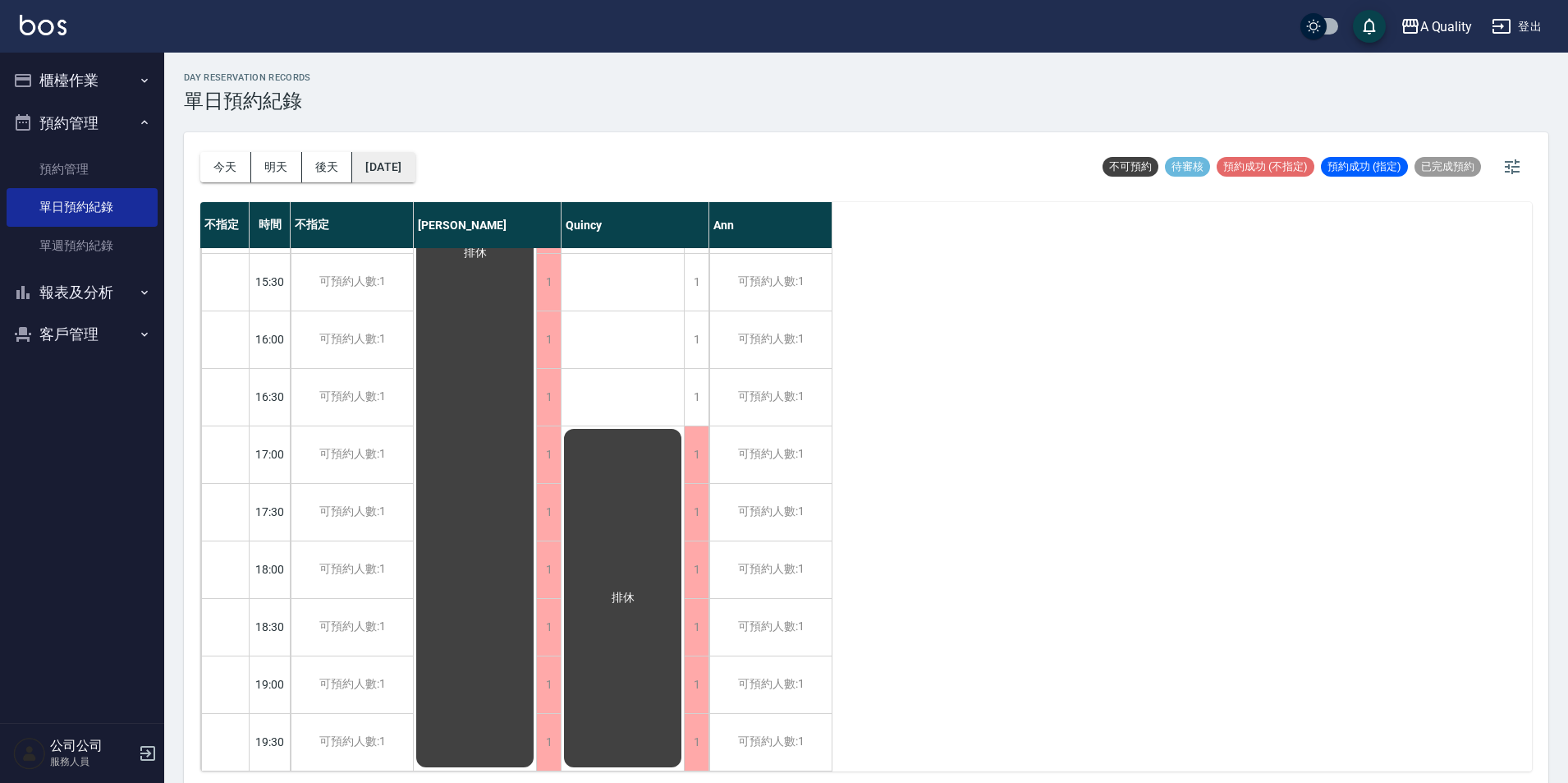
click at [403, 168] on button "2025/09/30" at bounding box center [383, 167] width 62 height 30
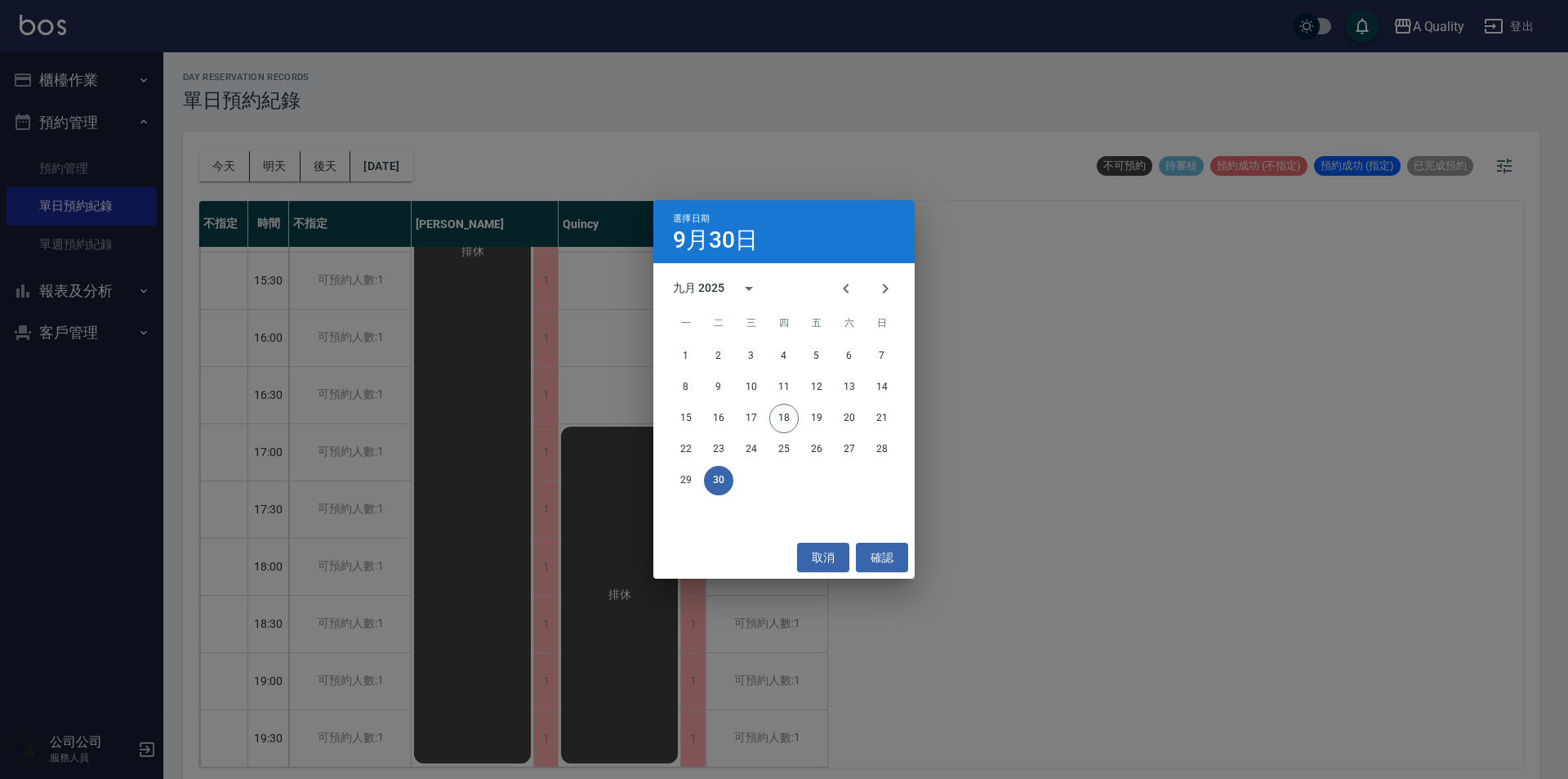
click at [817, 539] on div "取消 確認" at bounding box center [784, 558] width 262 height 43
click at [829, 564] on button "取消" at bounding box center [824, 558] width 53 height 30
